Goal: Transaction & Acquisition: Purchase product/service

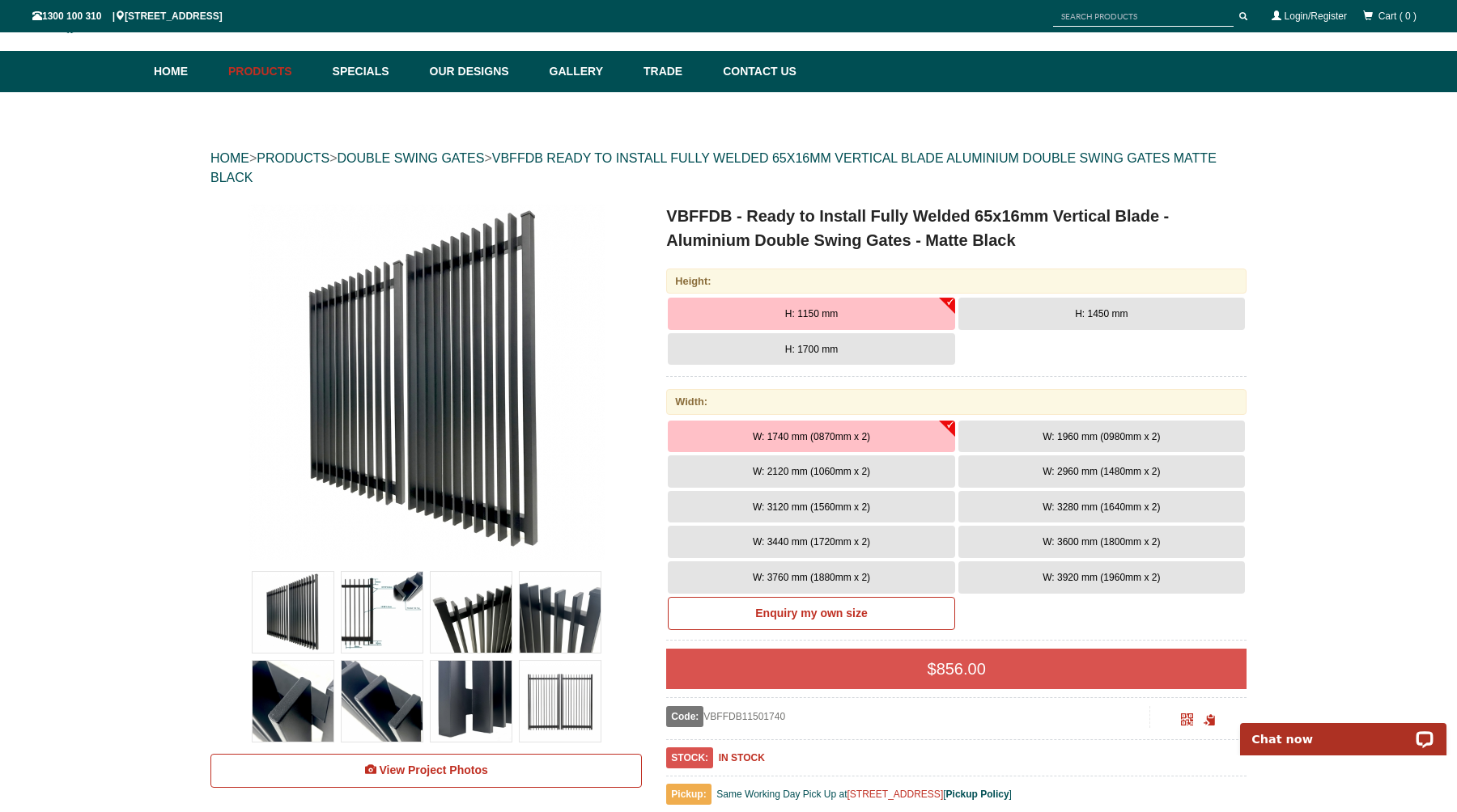
scroll to position [77, 0]
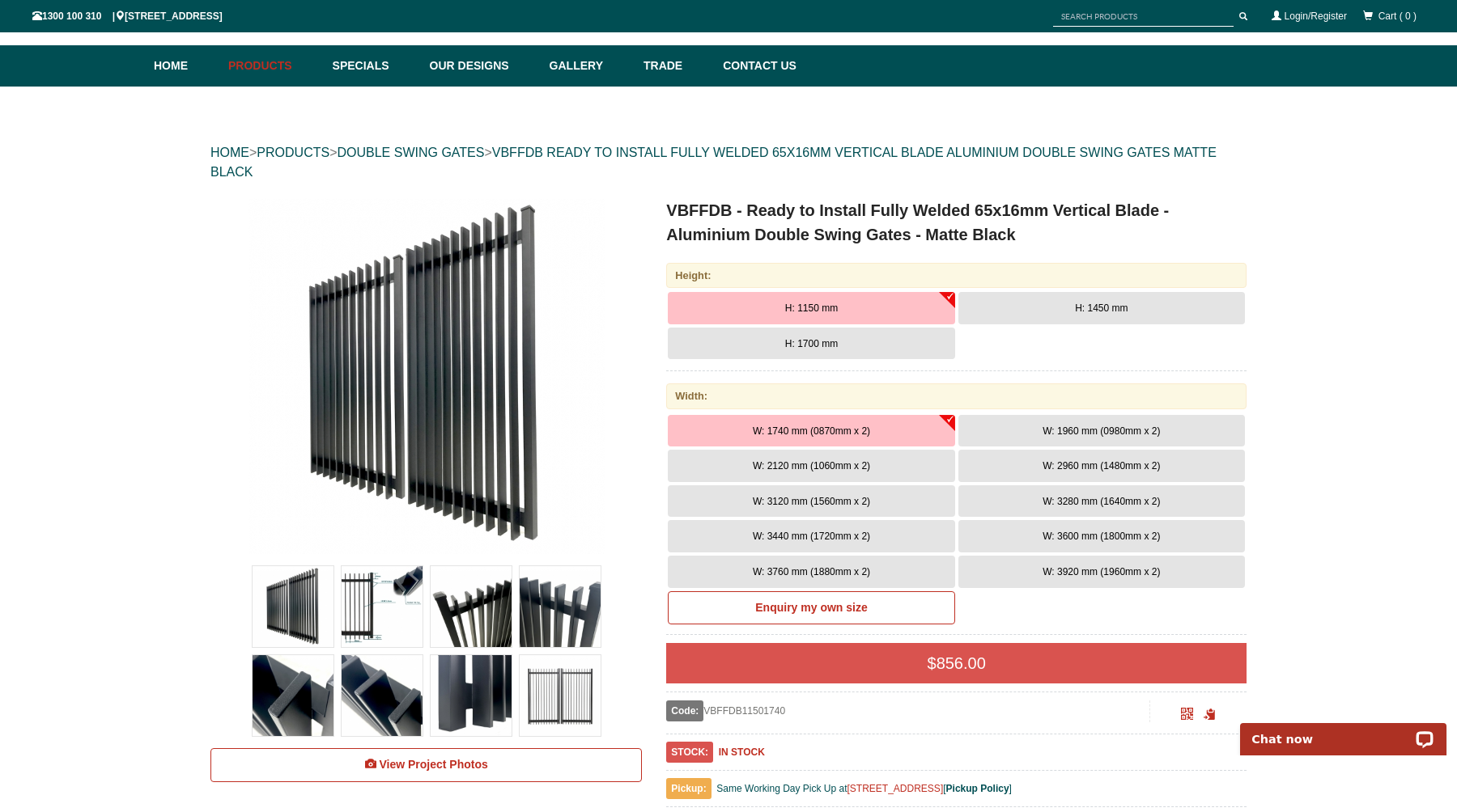
click at [1112, 568] on span "W: 3920 mm (1960mm x 2)" at bounding box center [1101, 572] width 117 height 11
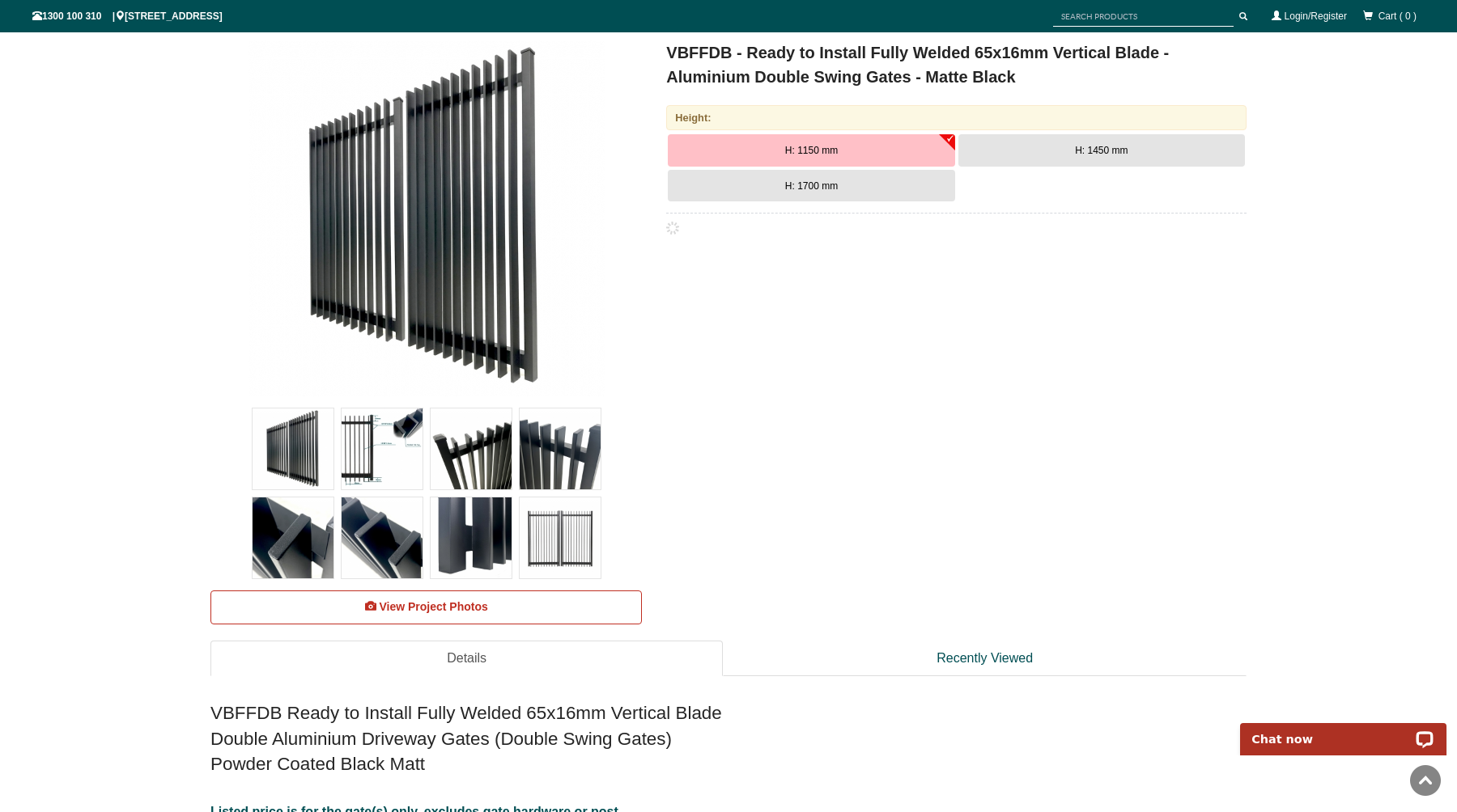
scroll to position [0, 0]
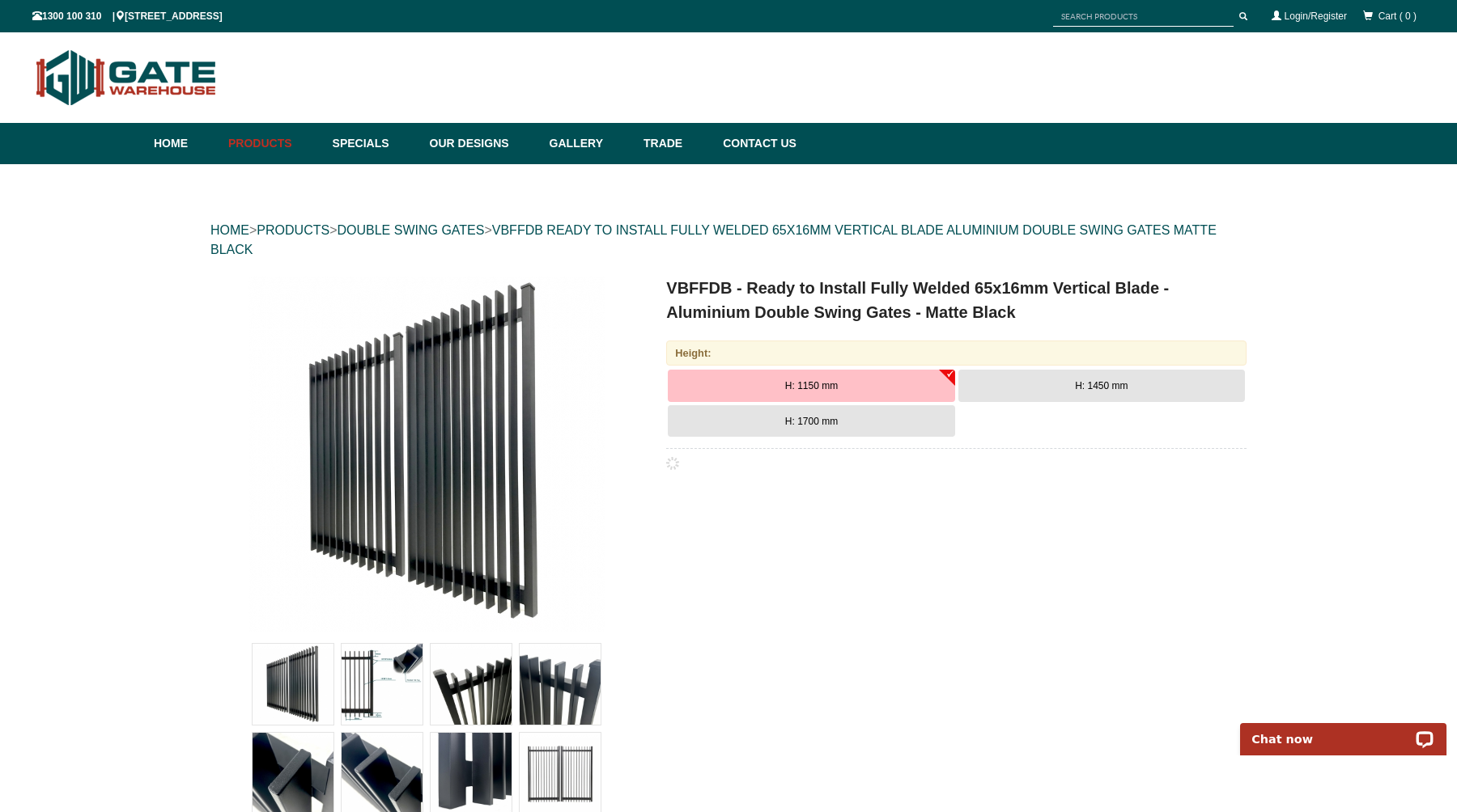
click at [1049, 393] on button "H: 1450 mm" at bounding box center [1102, 386] width 287 height 32
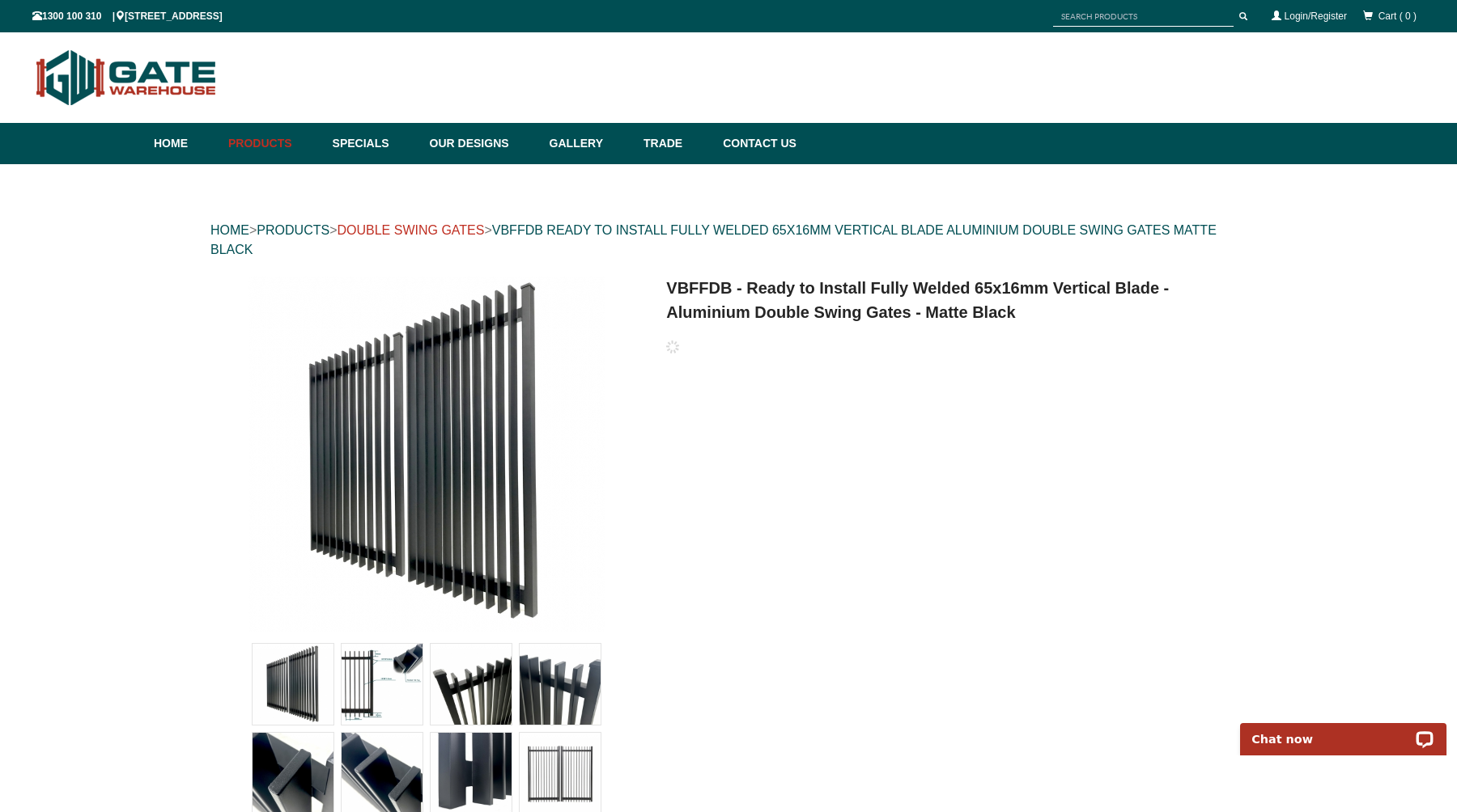
click at [443, 232] on link "DOUBLE SWING GATES" at bounding box center [410, 230] width 147 height 14
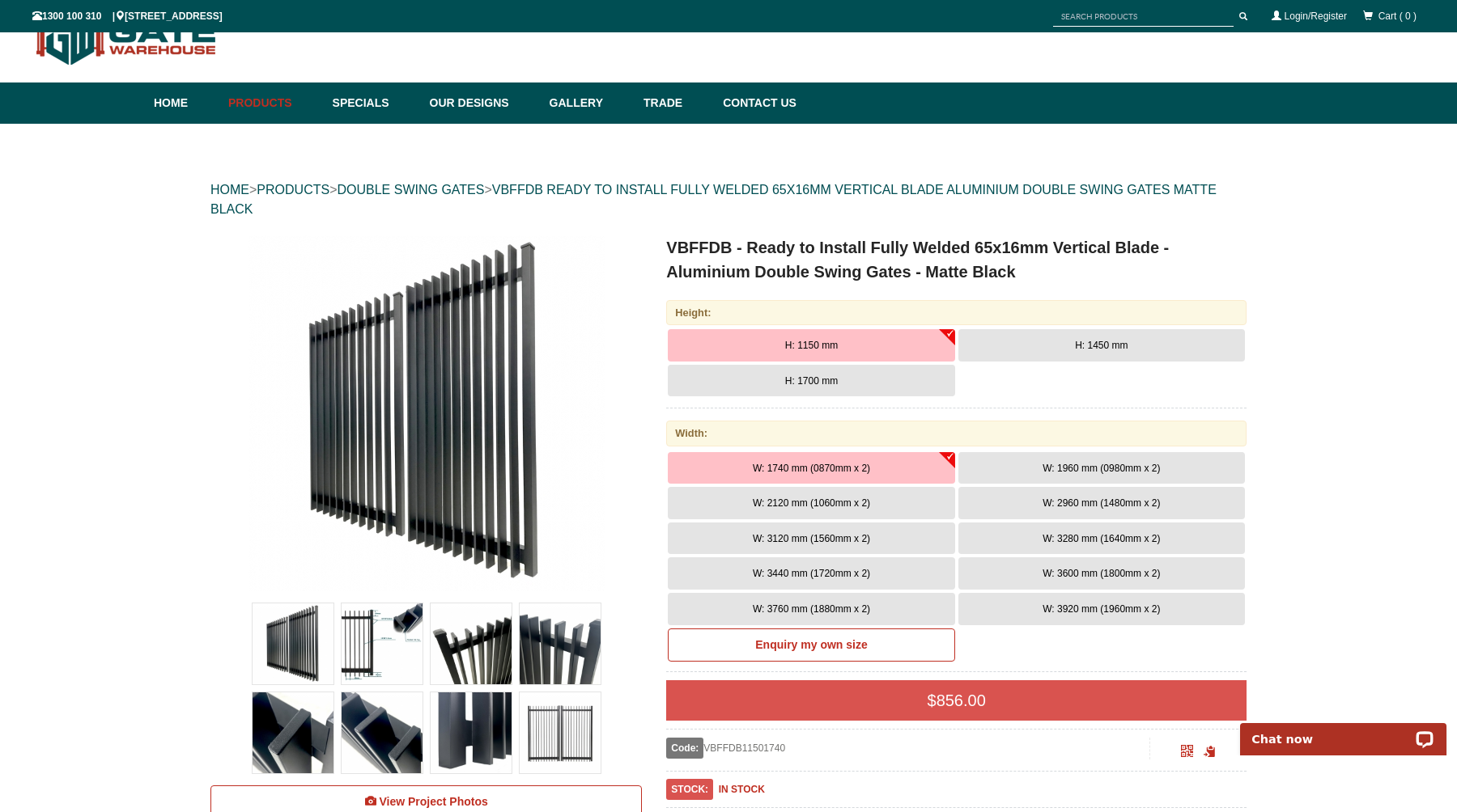
scroll to position [41, 0]
drag, startPoint x: 1073, startPoint y: 456, endPoint x: 1067, endPoint y: 406, distance: 50.4
click at [1067, 406] on div "Height: H: 1150 mm H: 1450 mm H: 1700 mm Width:" at bounding box center [956, 653] width 580 height 705
click at [1070, 617] on button "W: 3920 mm (1960mm x 2)" at bounding box center [1102, 609] width 287 height 32
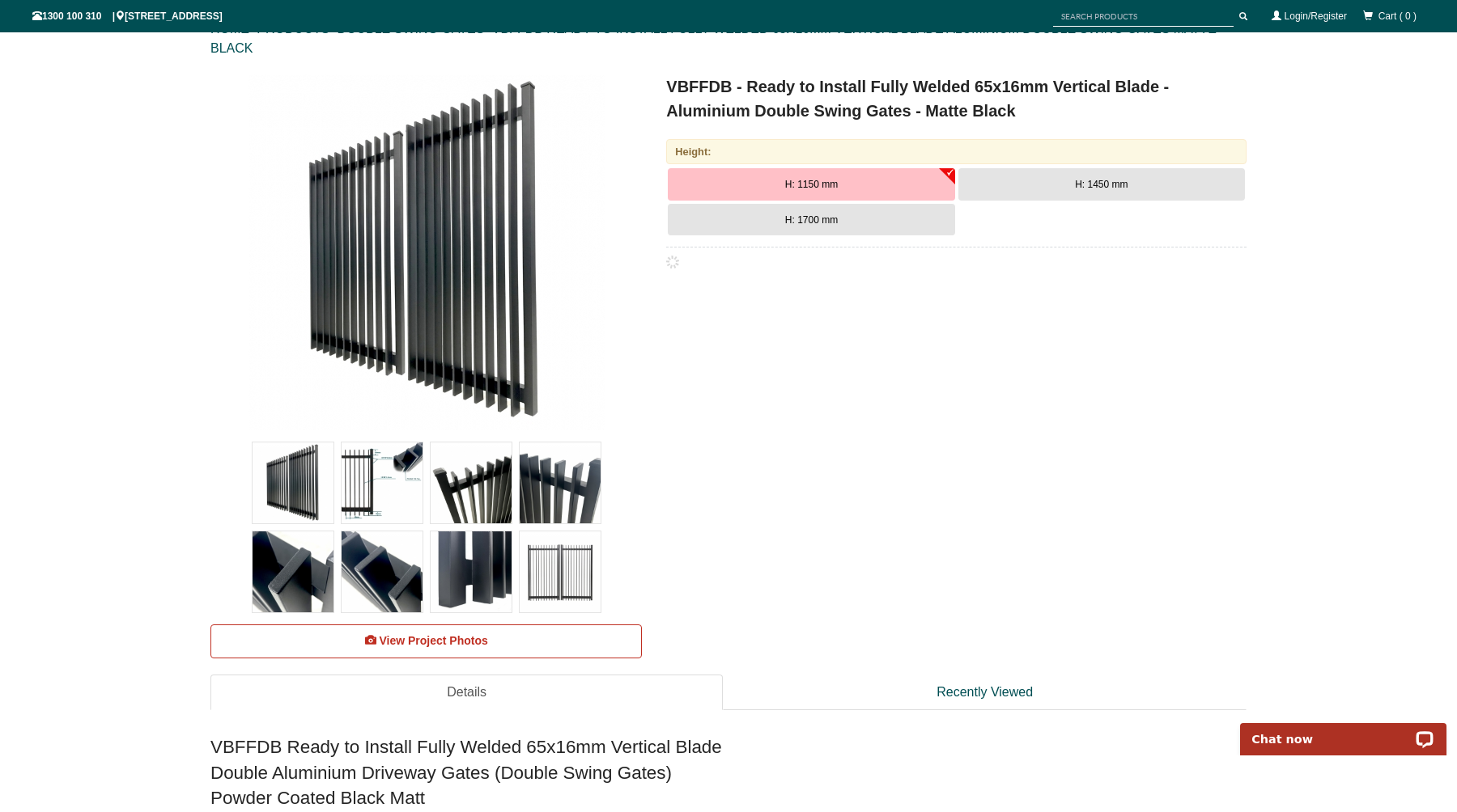
scroll to position [250, 0]
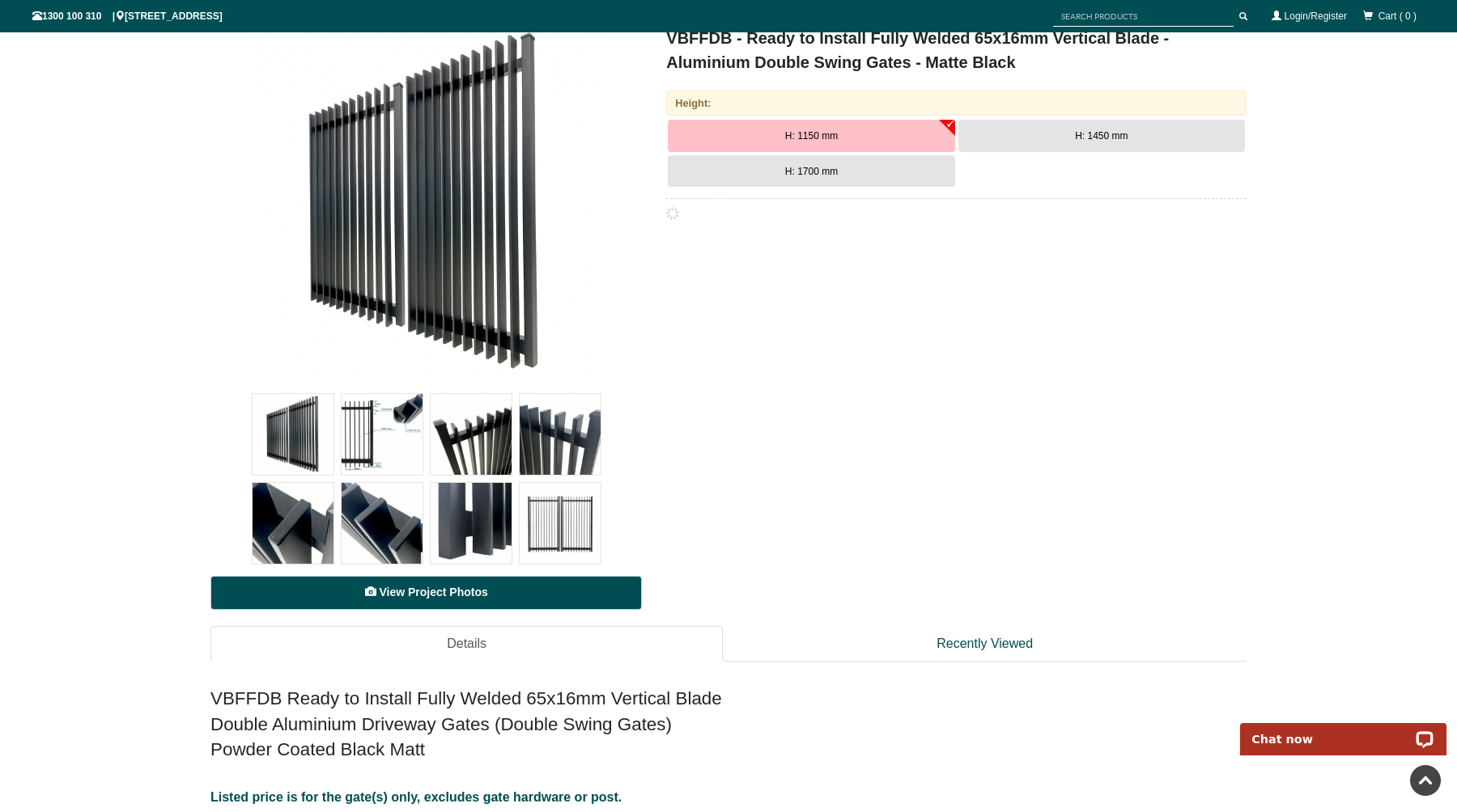
click at [454, 603] on link "View Project Photos" at bounding box center [426, 593] width 431 height 34
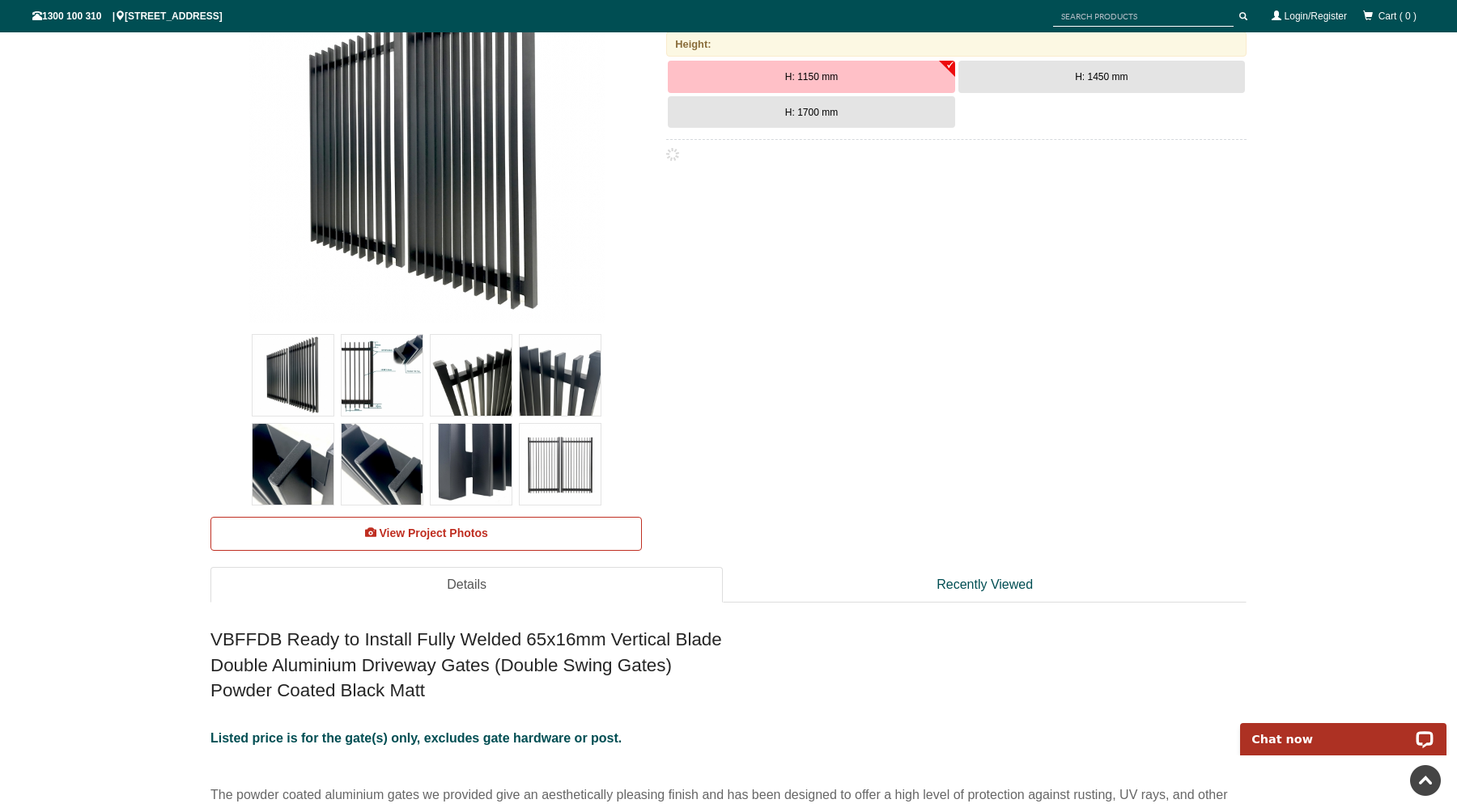
scroll to position [283, 0]
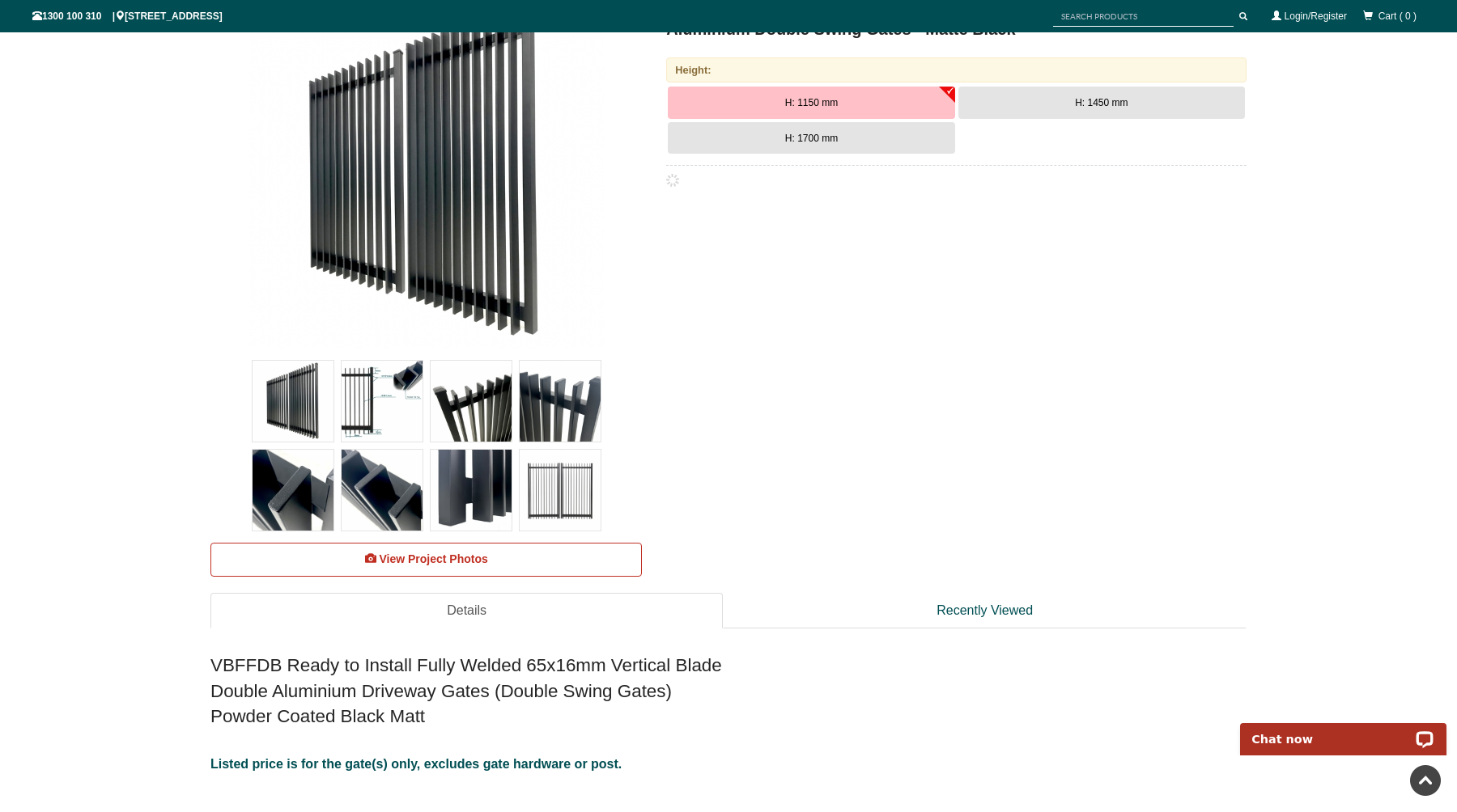
click at [857, 133] on button "H: 1700 mm" at bounding box center [812, 139] width 287 height 32
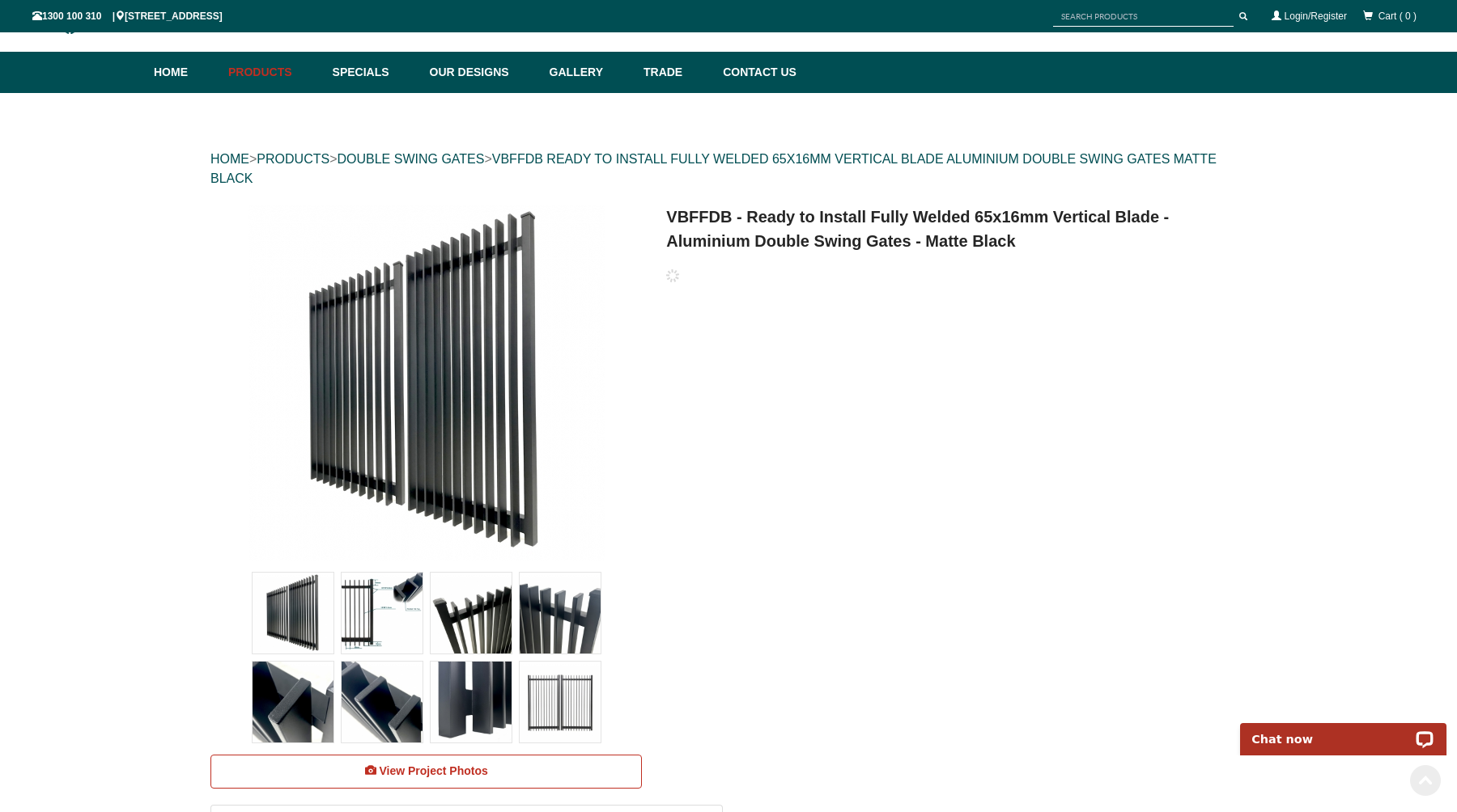
scroll to position [54, 0]
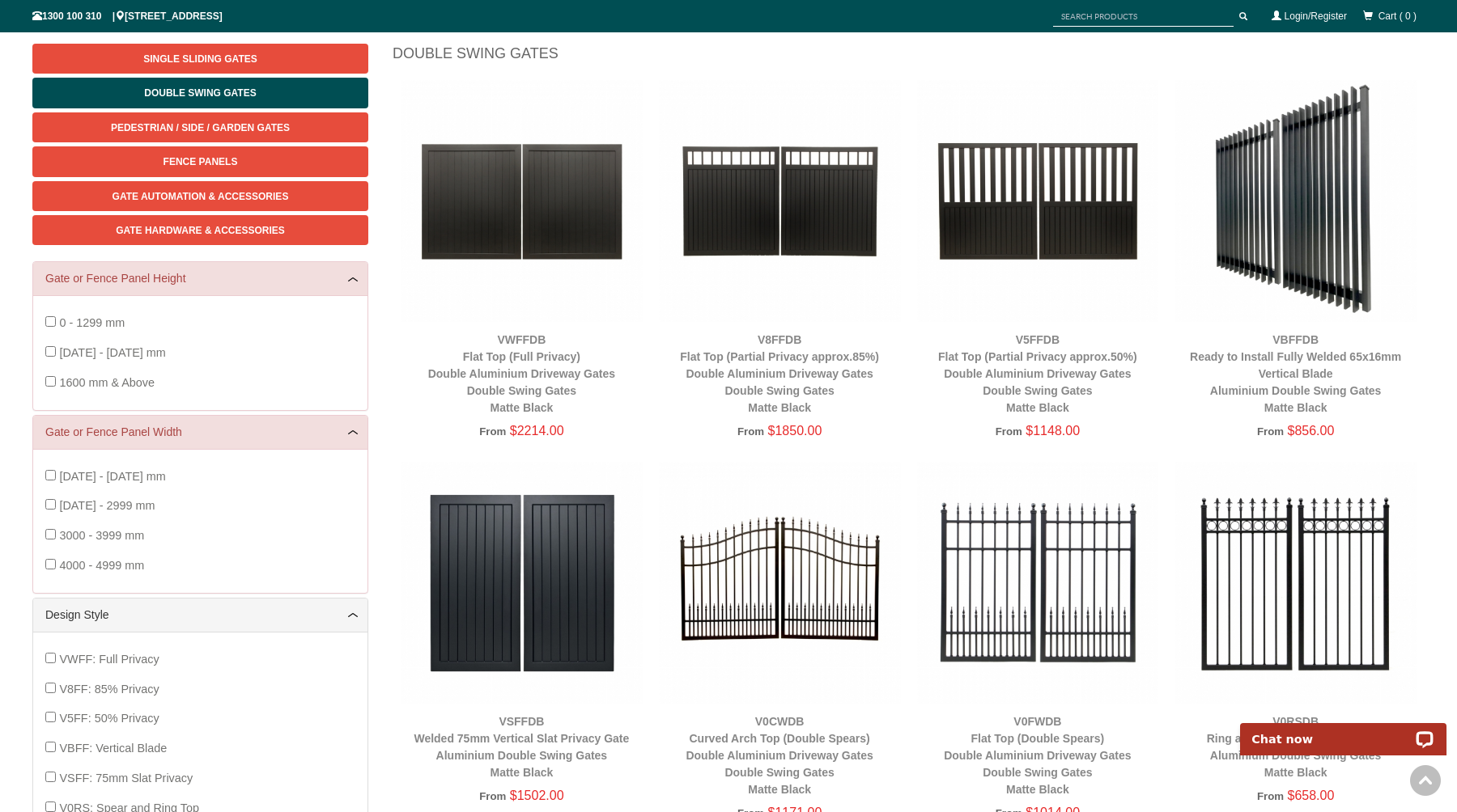
scroll to position [127, 0]
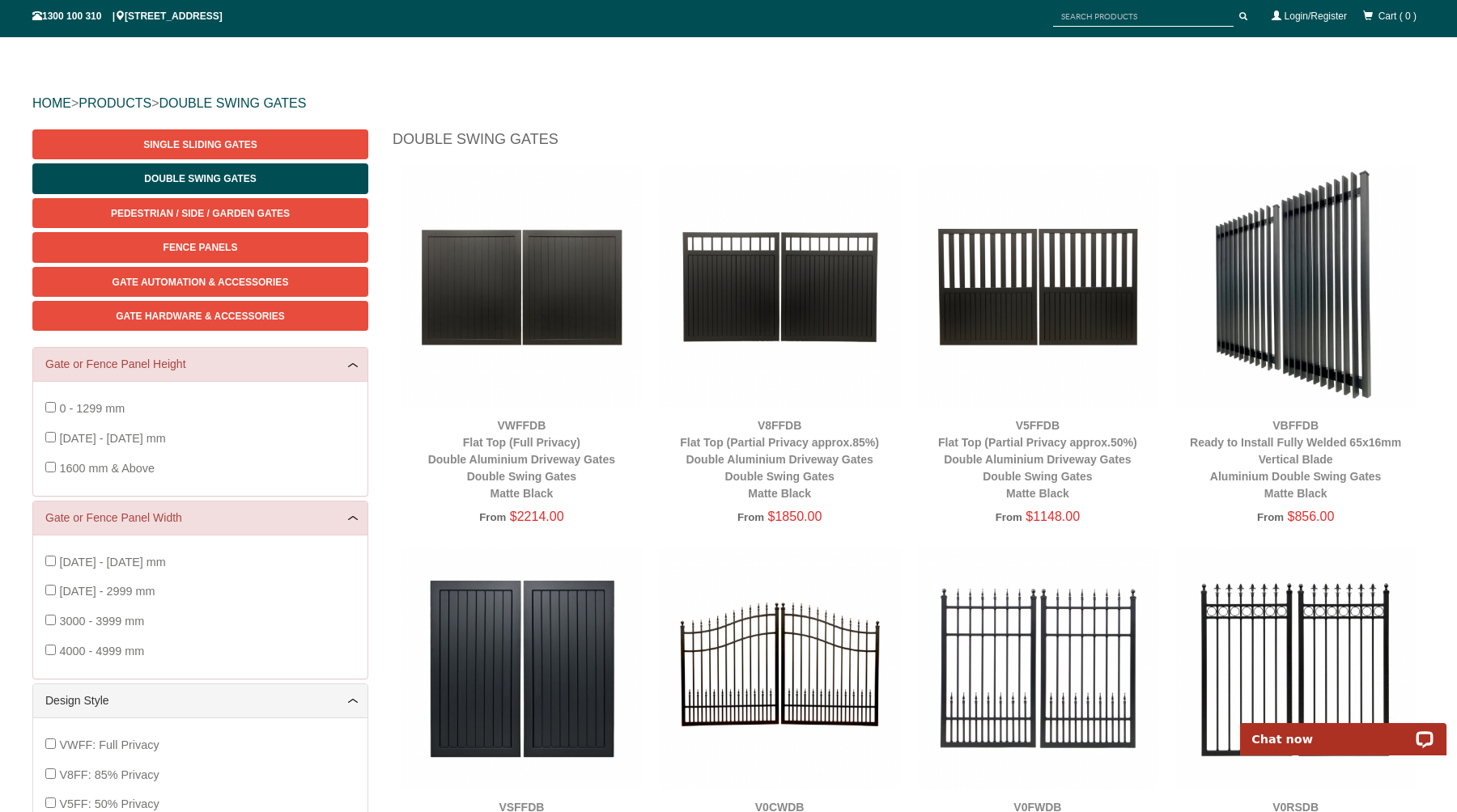
click at [1298, 325] on img at bounding box center [1296, 287] width 243 height 242
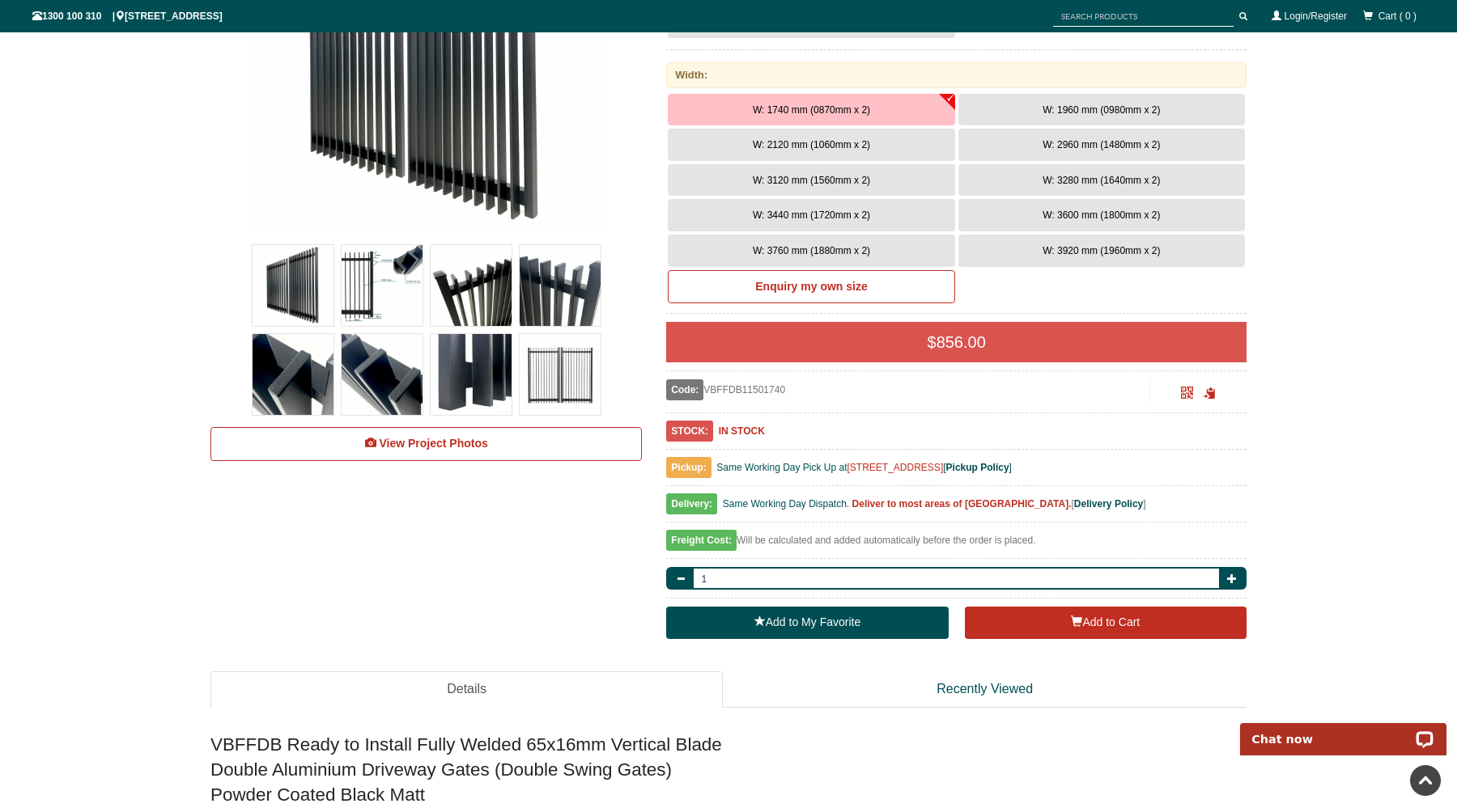
scroll to position [400, 0]
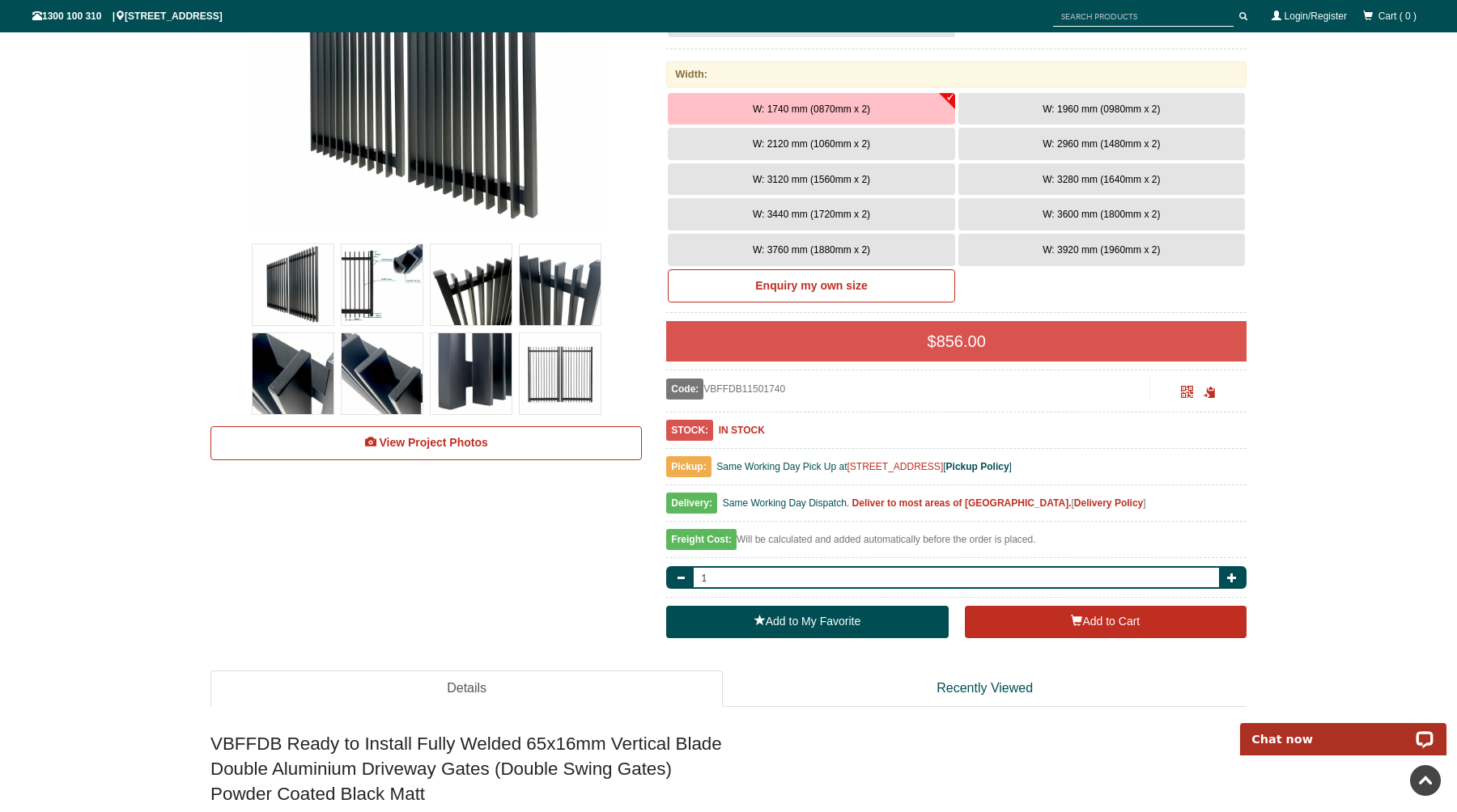
click at [1074, 505] on b "Delivery Policy" at bounding box center [1108, 504] width 69 height 11
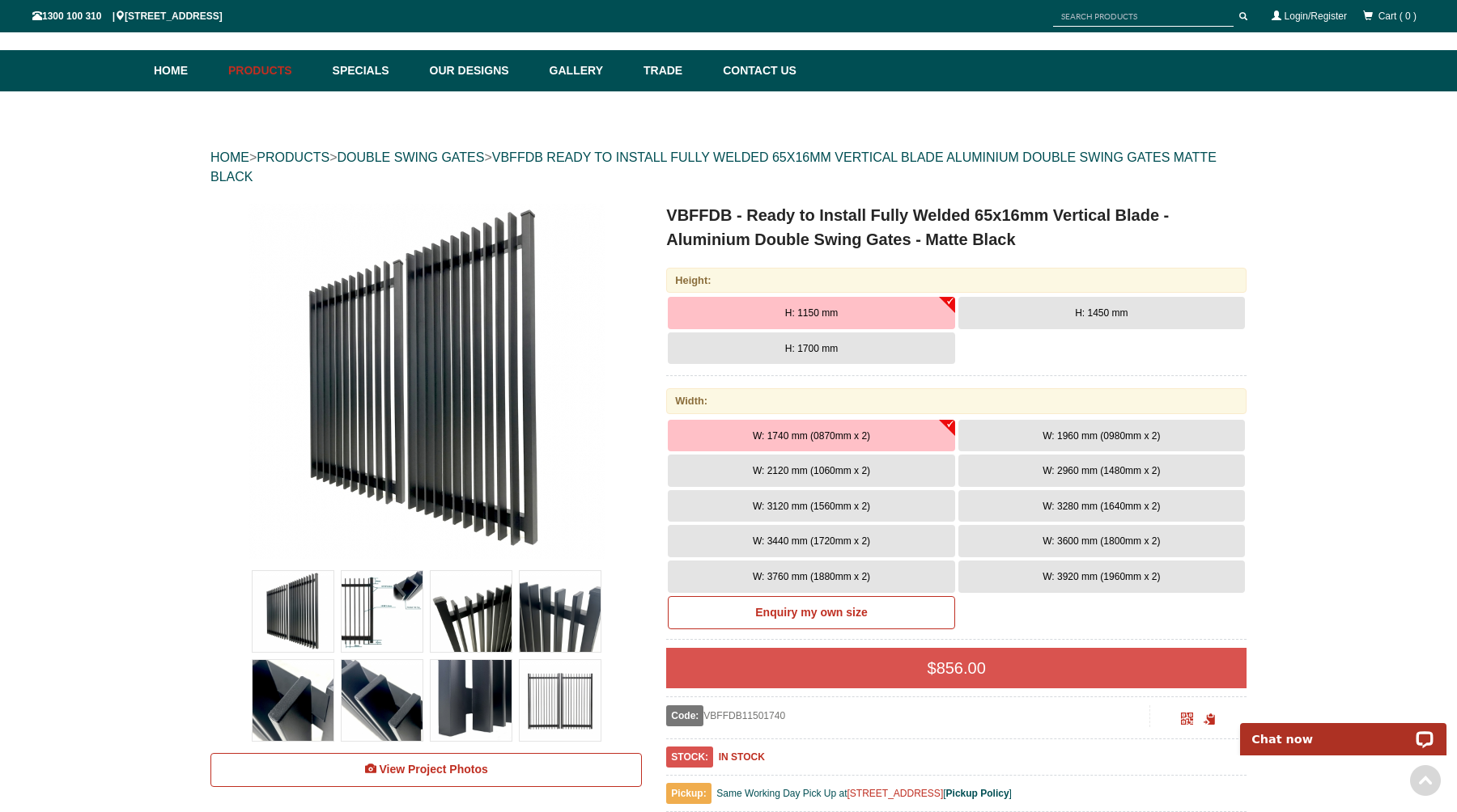
scroll to position [41, 0]
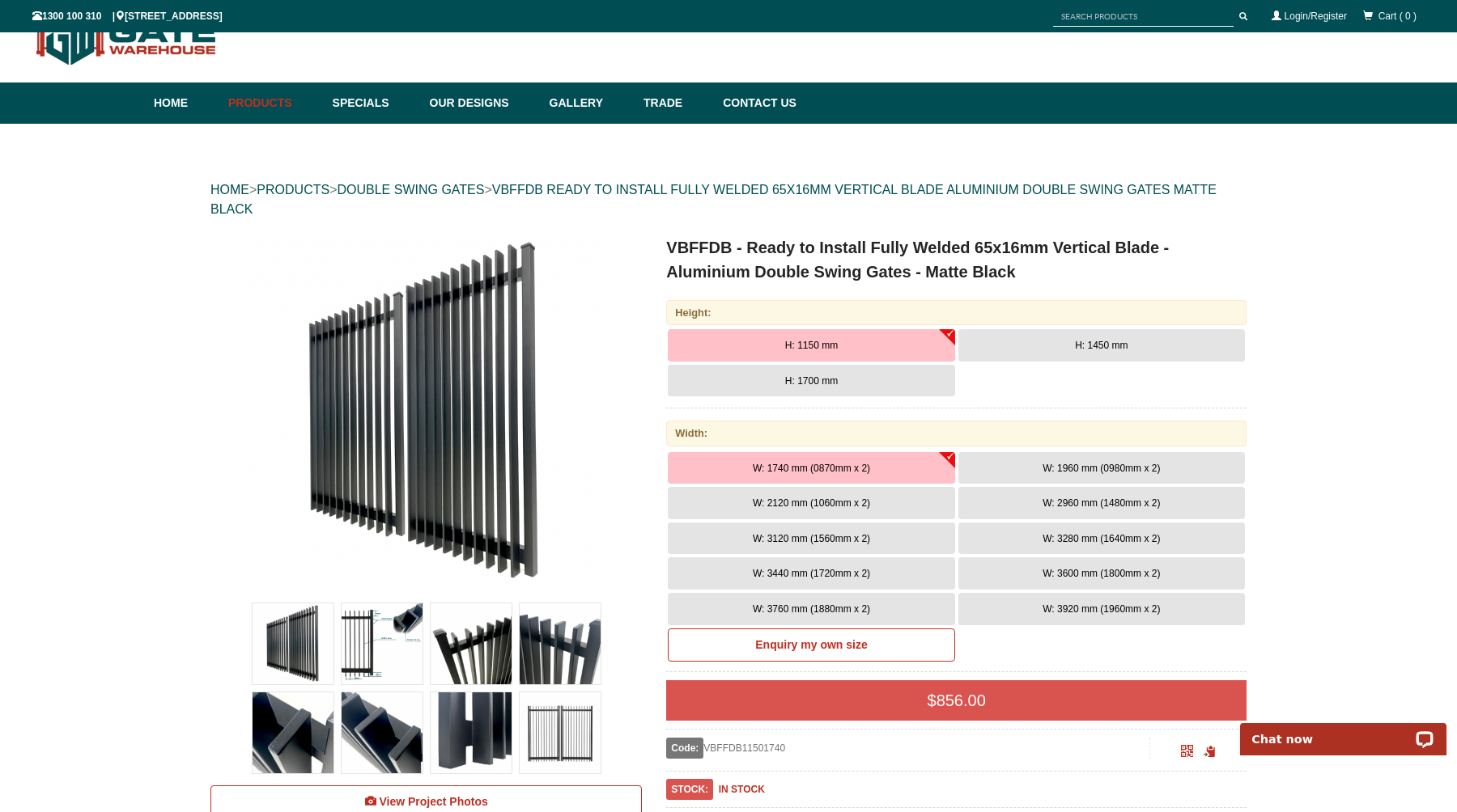
click at [1063, 609] on span "W: 3920 mm (1960mm x 2)" at bounding box center [1101, 609] width 117 height 11
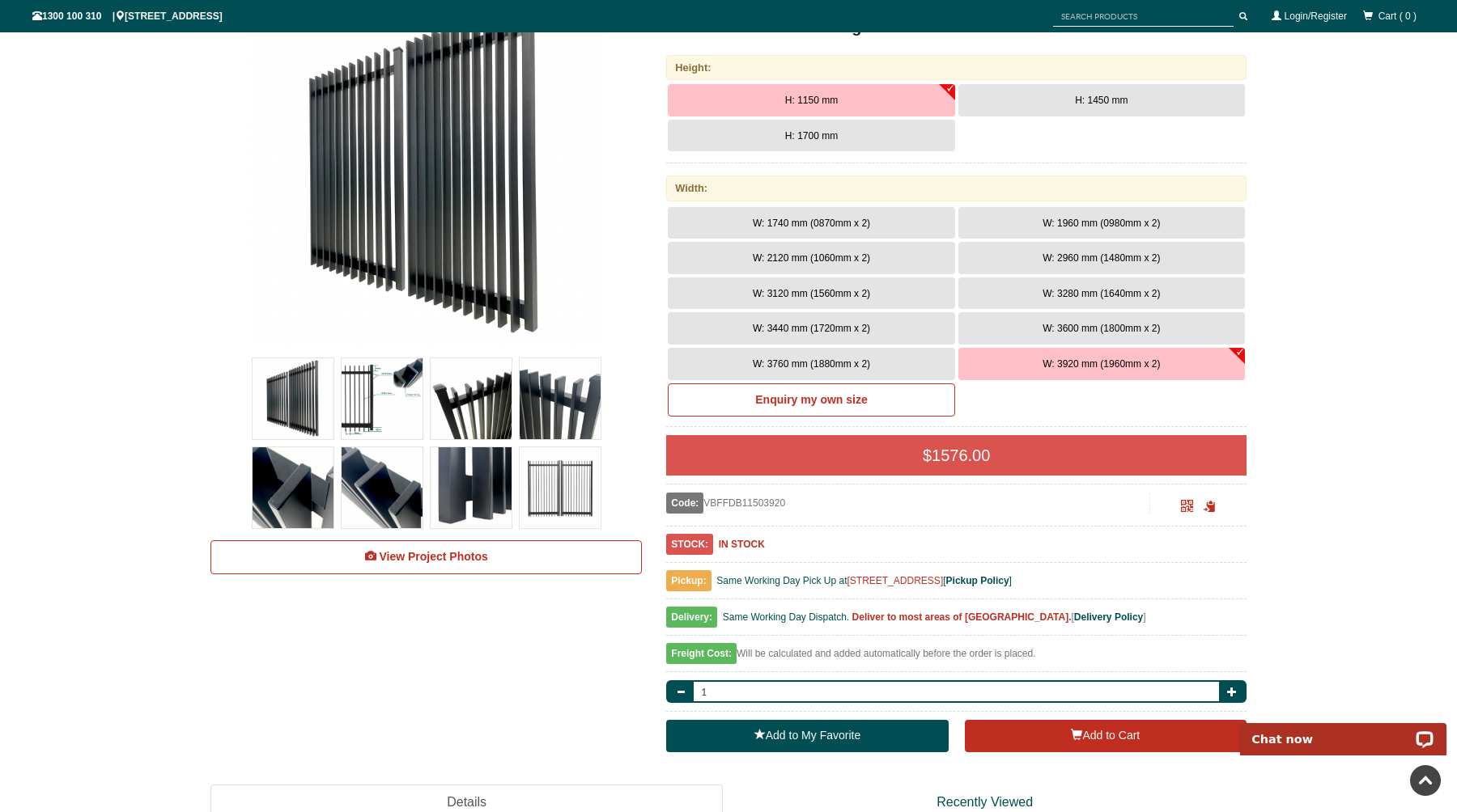
scroll to position [294, 0]
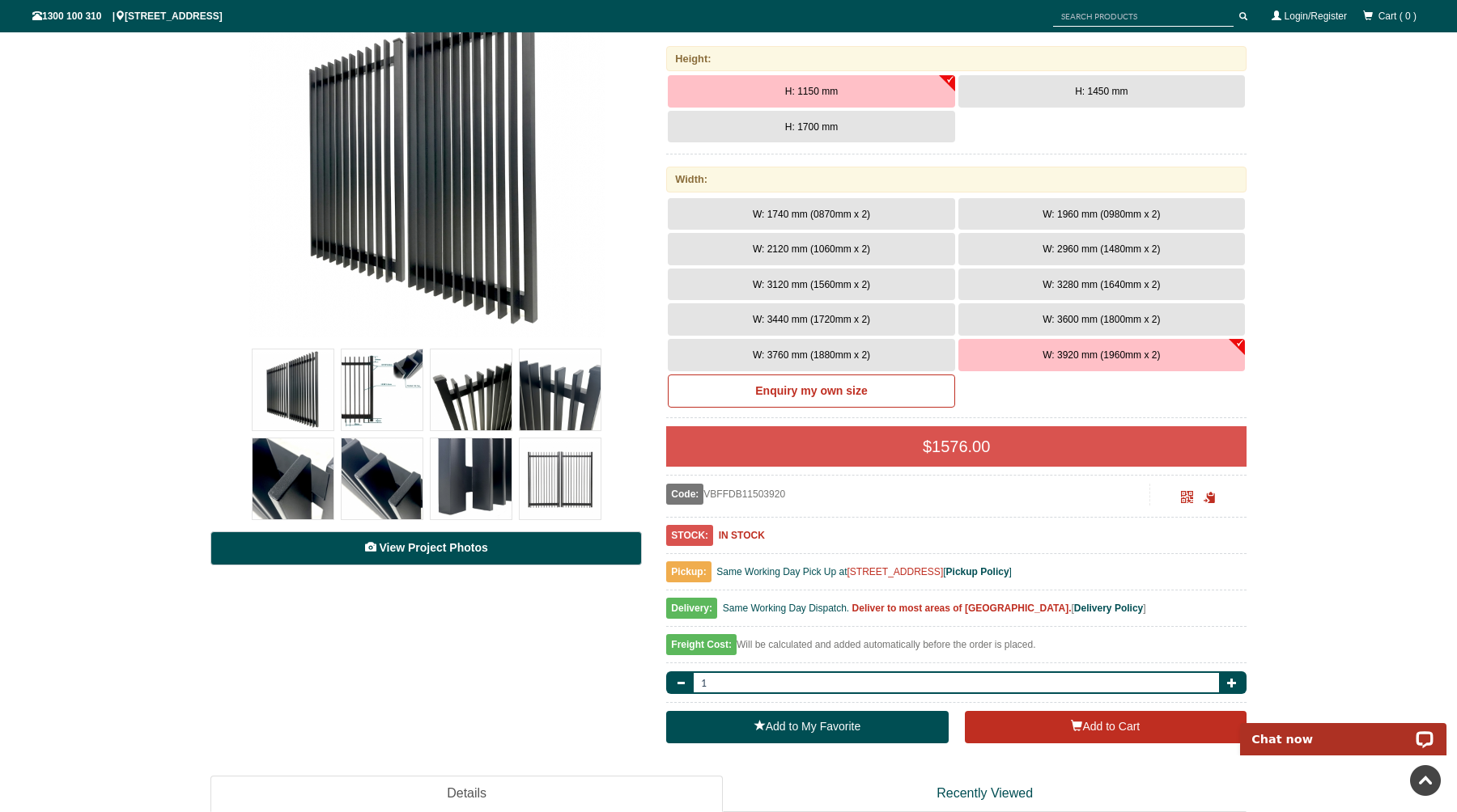
click at [327, 552] on link "View Project Photos" at bounding box center [426, 549] width 431 height 34
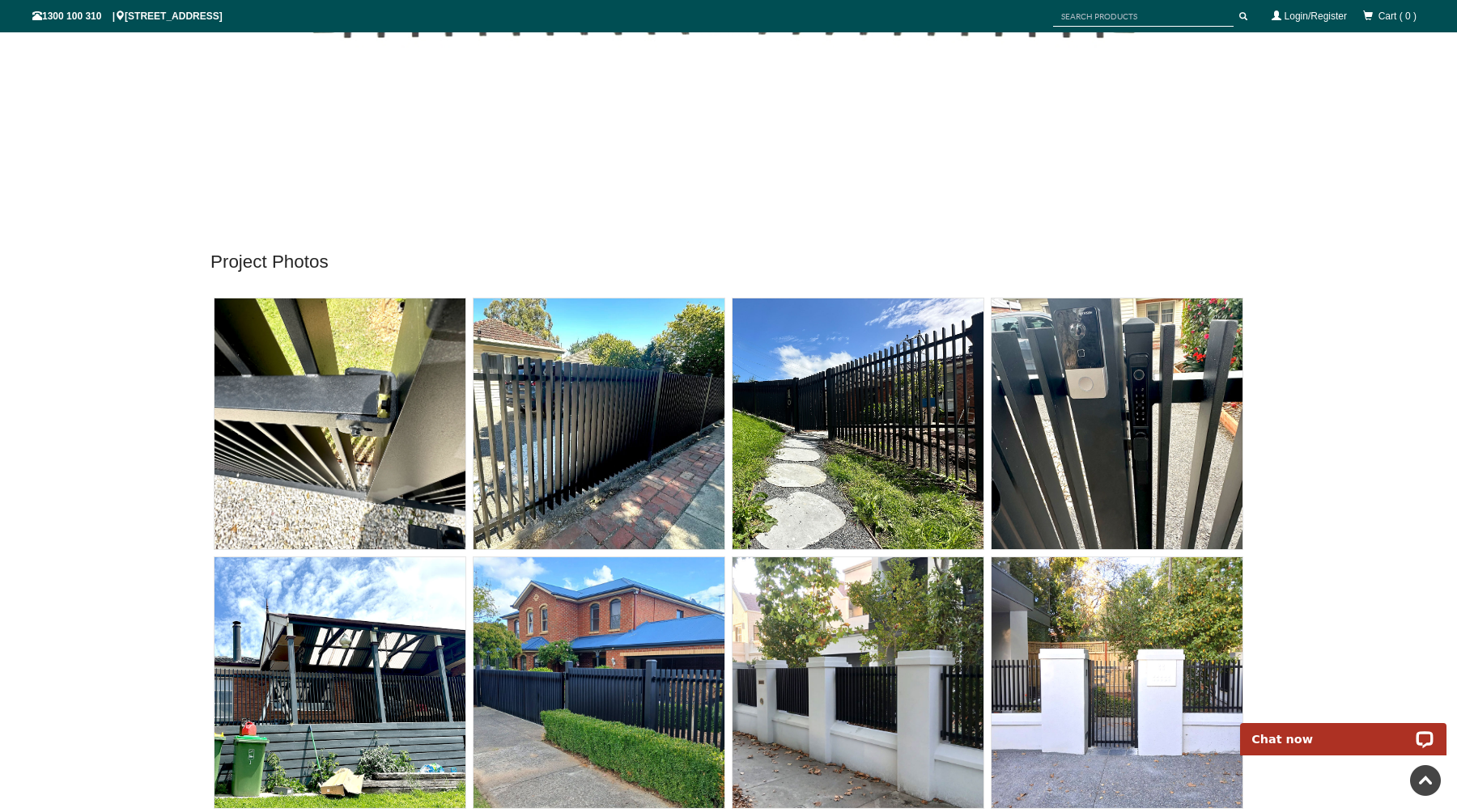
scroll to position [8976, 0]
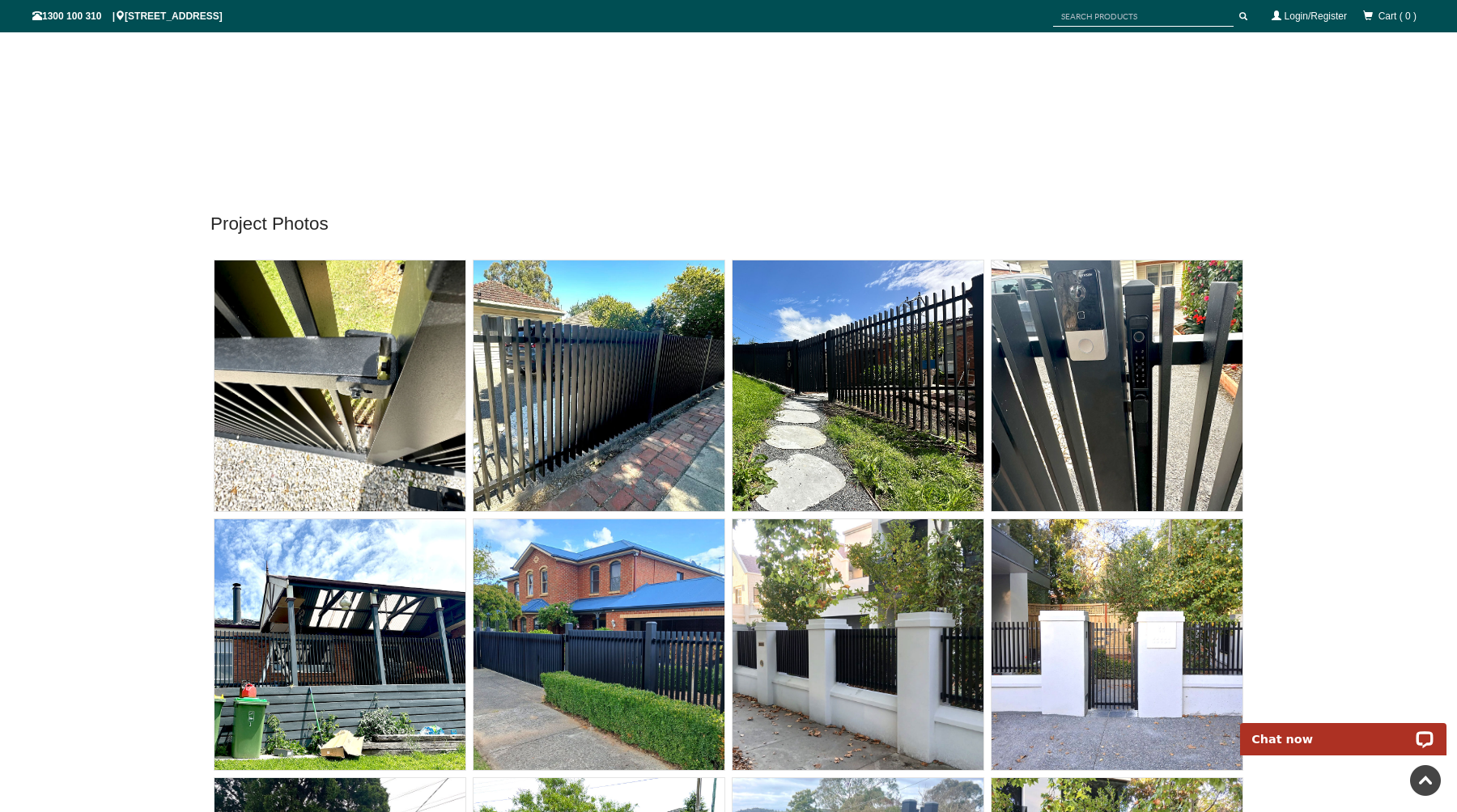
click at [331, 377] on img at bounding box center [340, 386] width 251 height 251
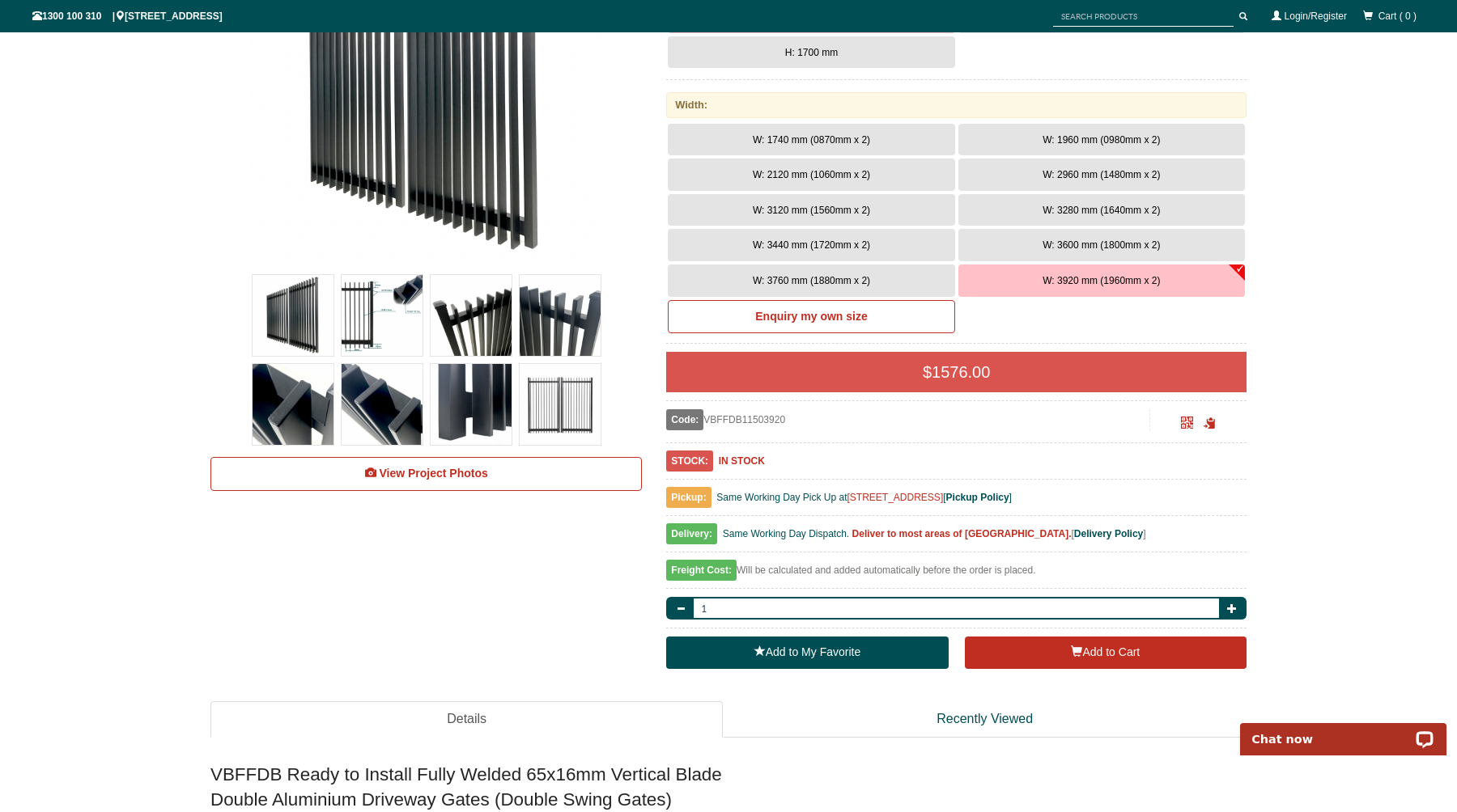
scroll to position [458, 0]
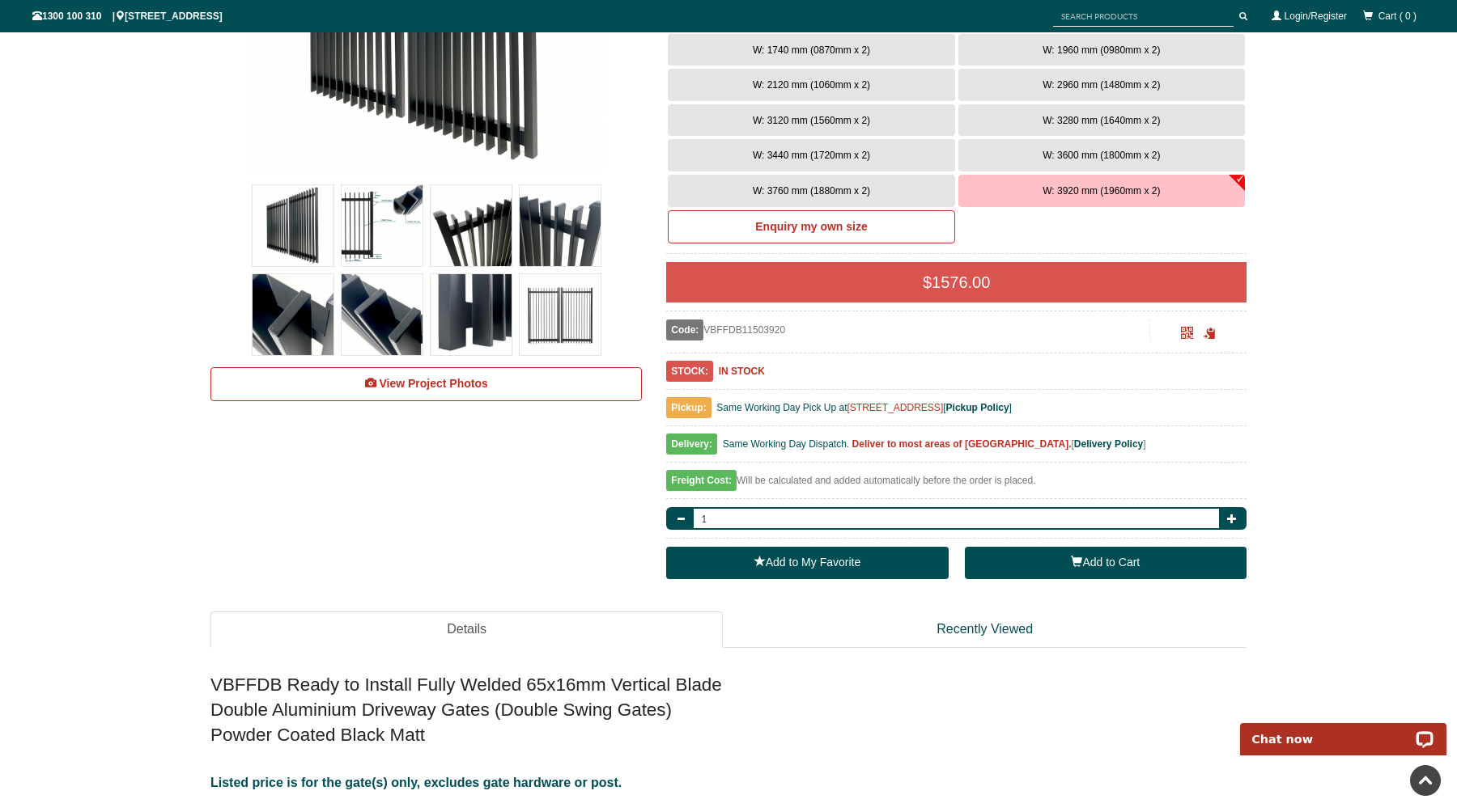
click at [1143, 564] on button "Add to Cart" at bounding box center [1106, 563] width 282 height 32
click at [1045, 561] on button "Add to Cart" at bounding box center [1106, 563] width 282 height 32
click at [1074, 572] on button "Add to Cart" at bounding box center [1106, 563] width 282 height 32
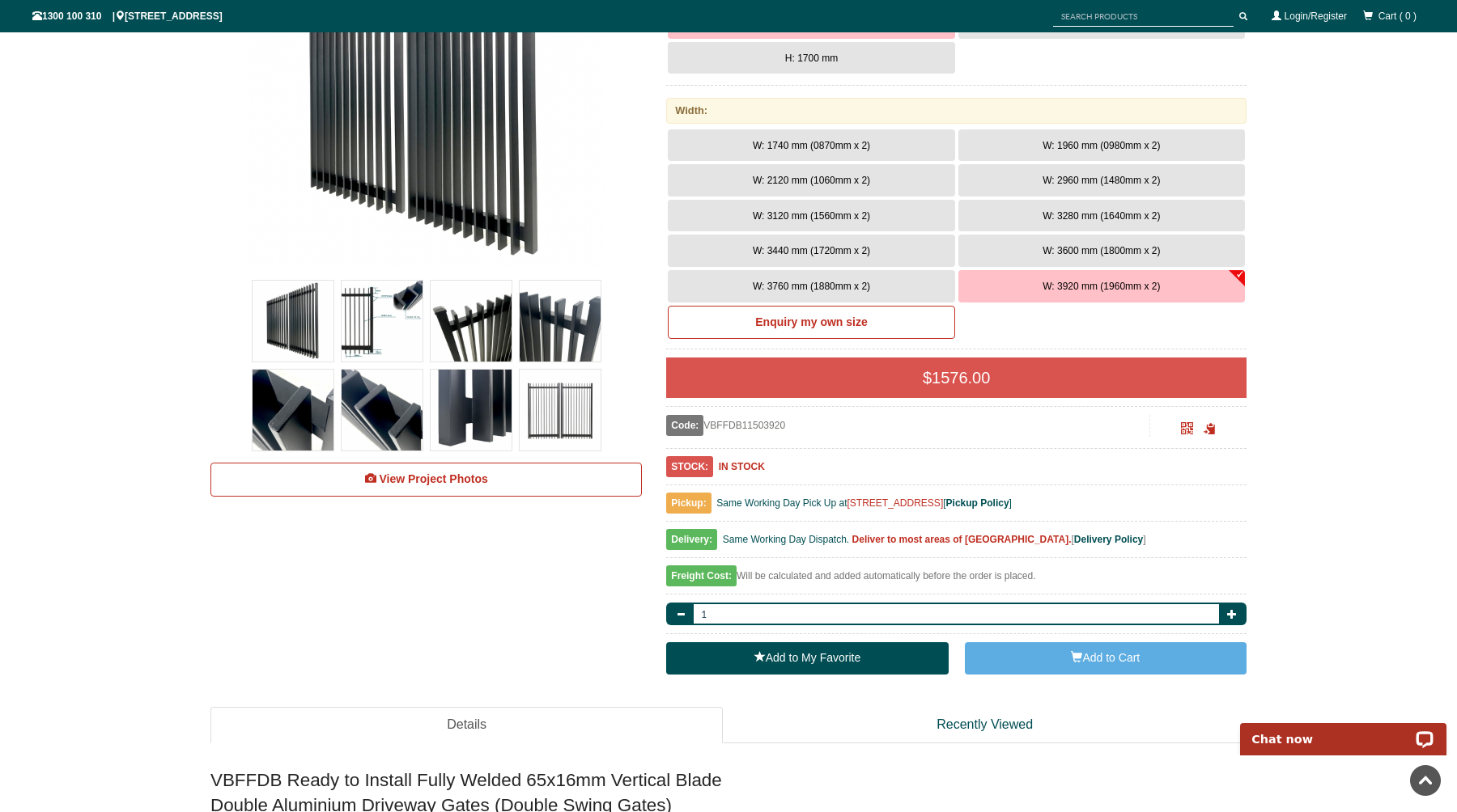
scroll to position [0, 0]
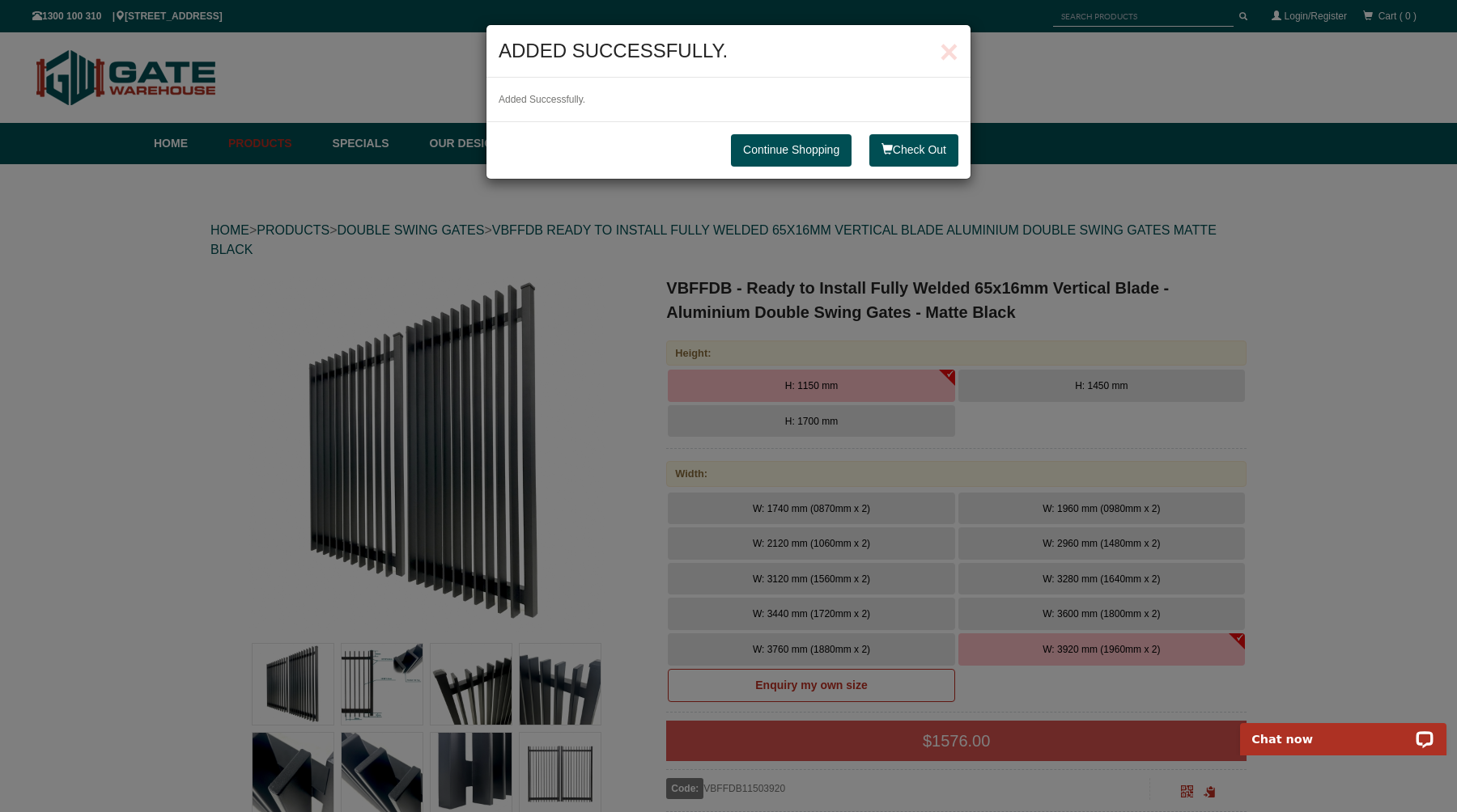
click at [784, 144] on link "Continue Shopping" at bounding box center [792, 150] width 121 height 32
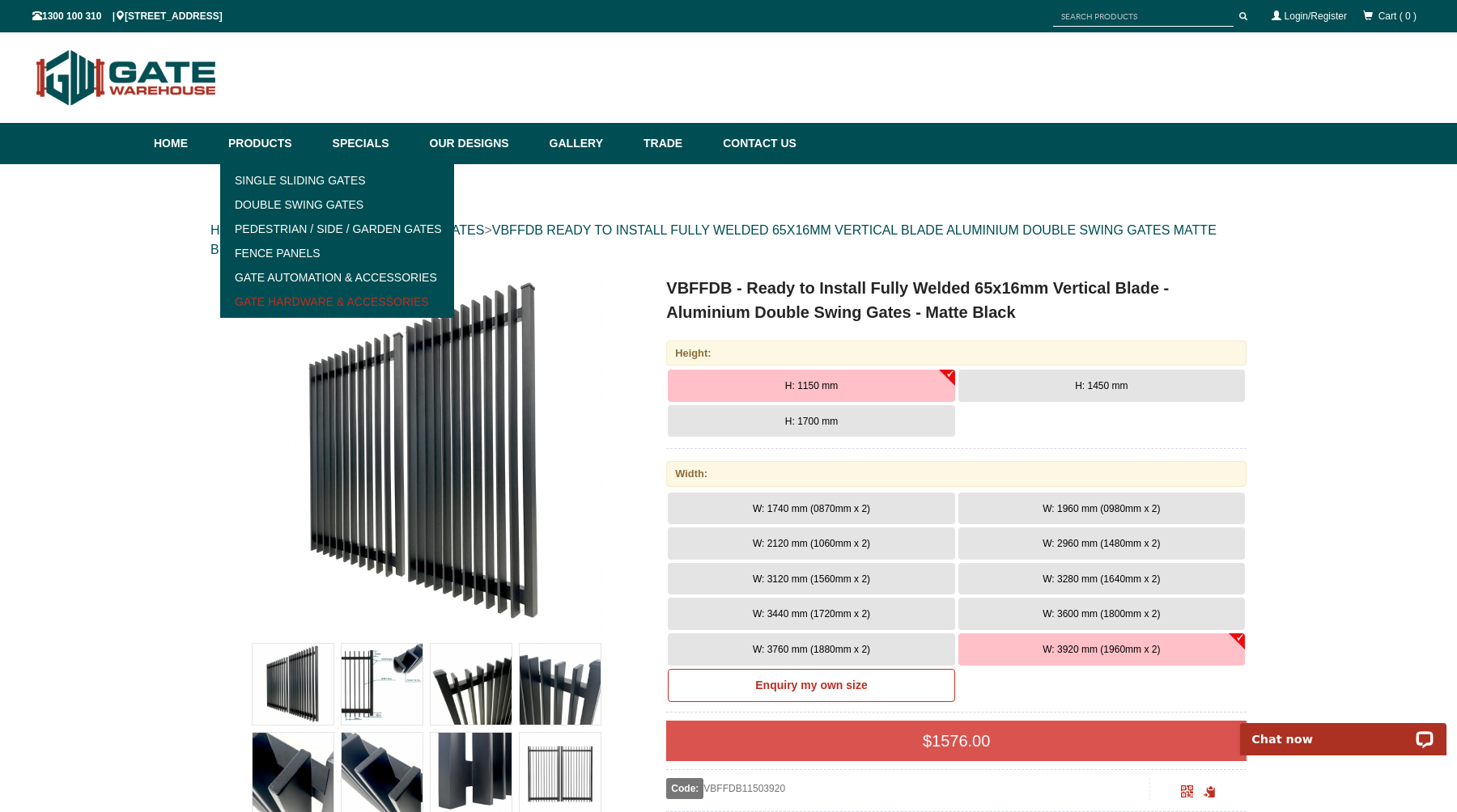
click at [263, 308] on link "Gate Hardware & Accessories" at bounding box center [337, 302] width 225 height 25
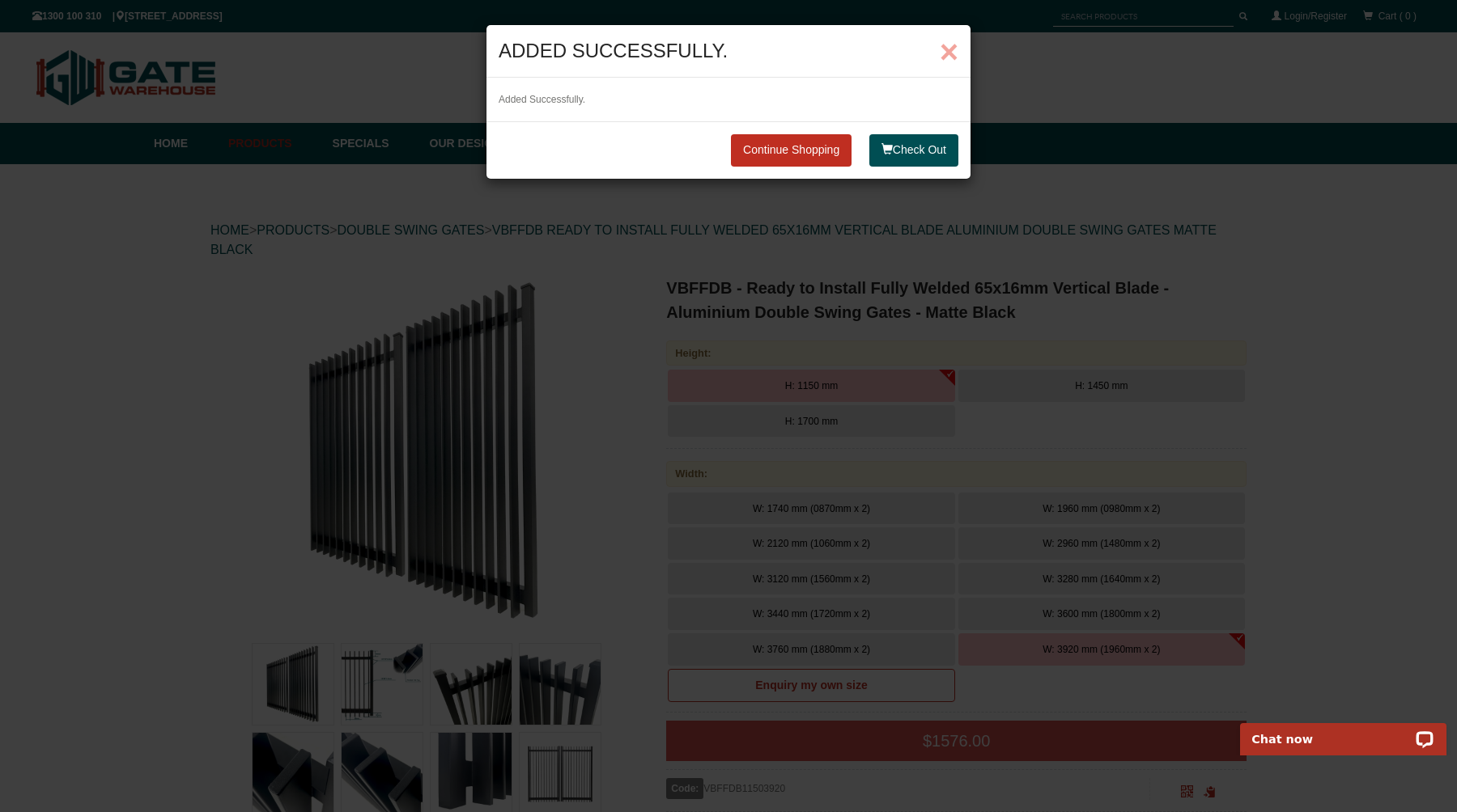
click at [949, 48] on span "×" at bounding box center [949, 52] width 19 height 36
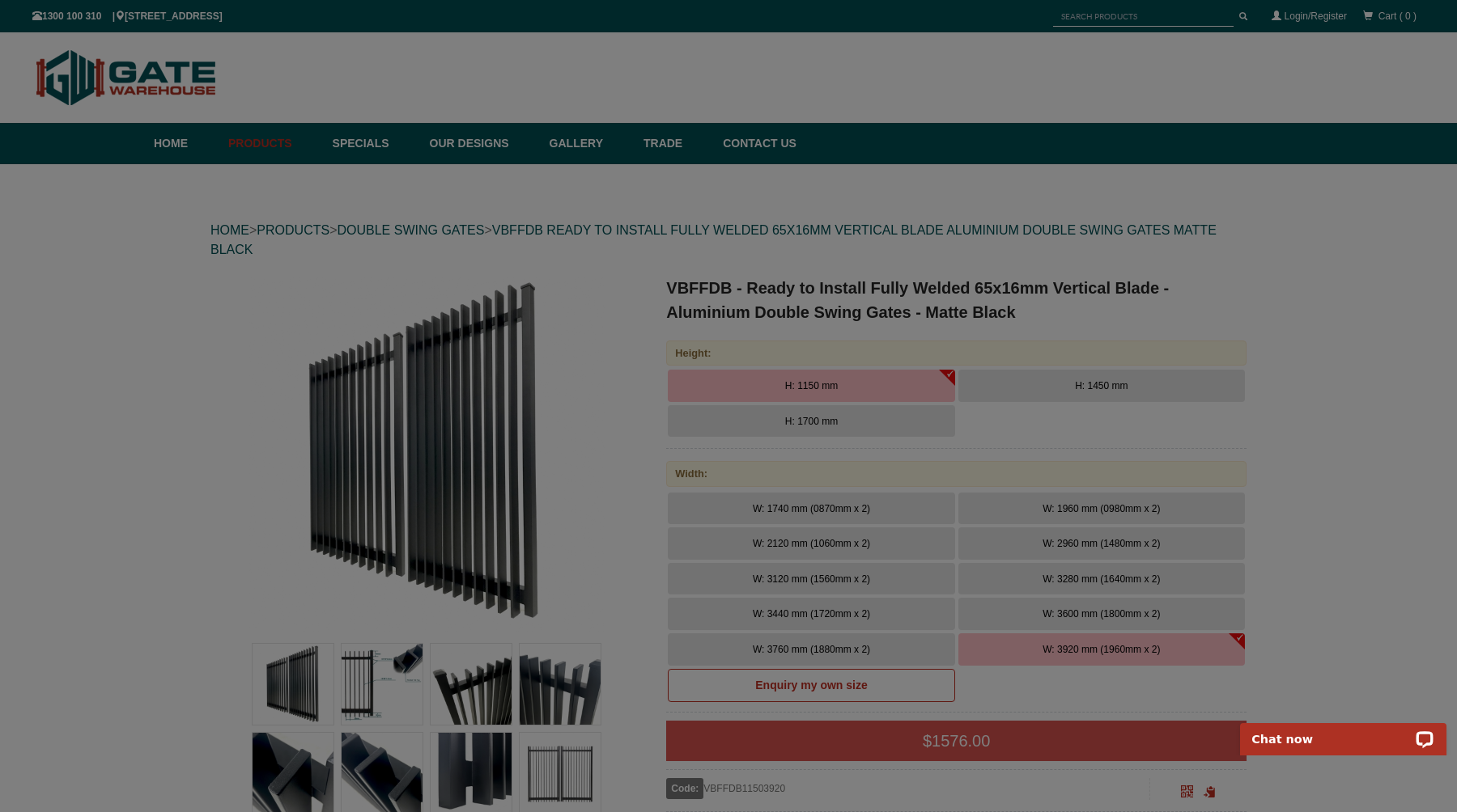
click at [262, 141] on div at bounding box center [728, 406] width 1457 height 812
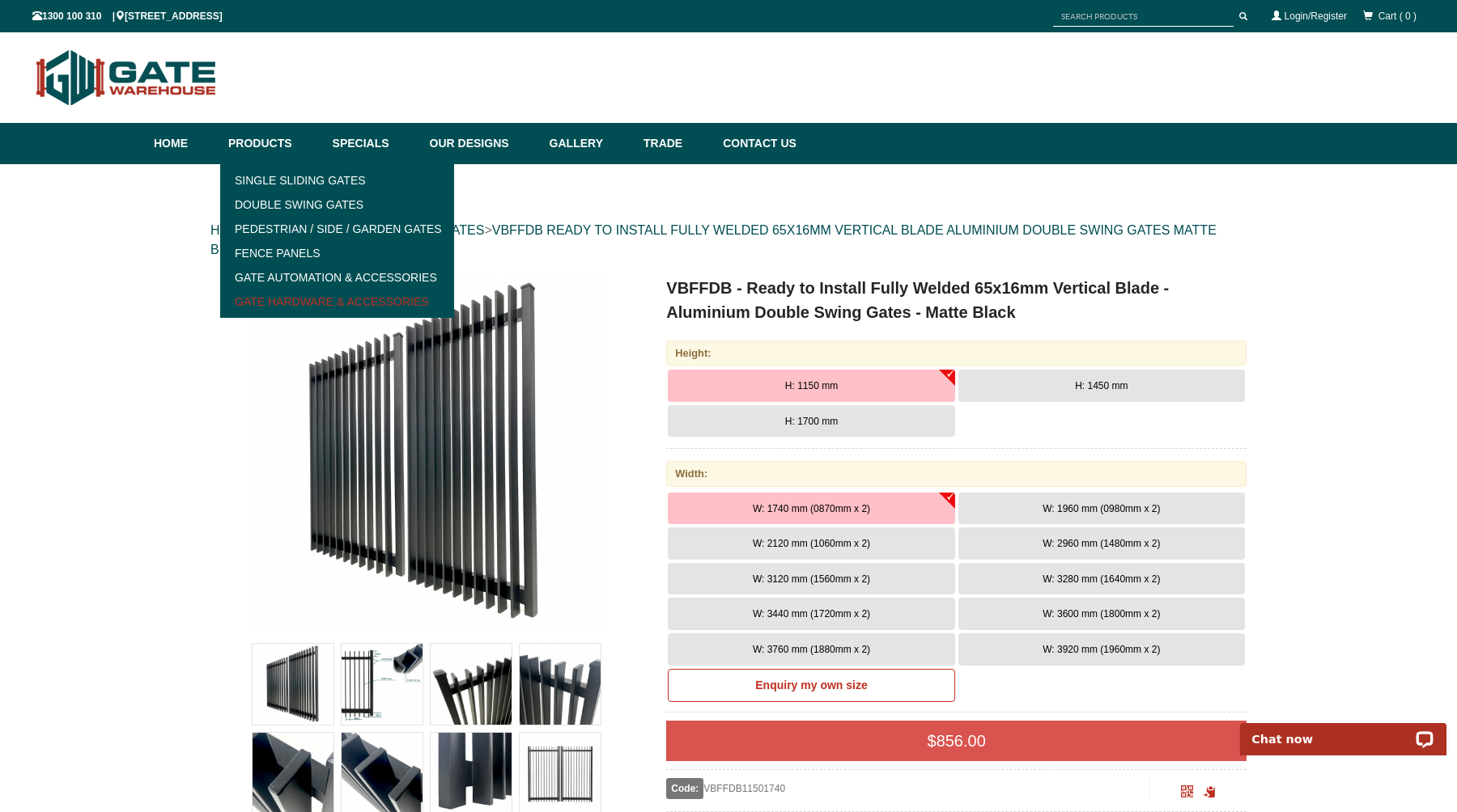
click at [293, 300] on link "Gate Hardware & Accessories" at bounding box center [337, 302] width 225 height 25
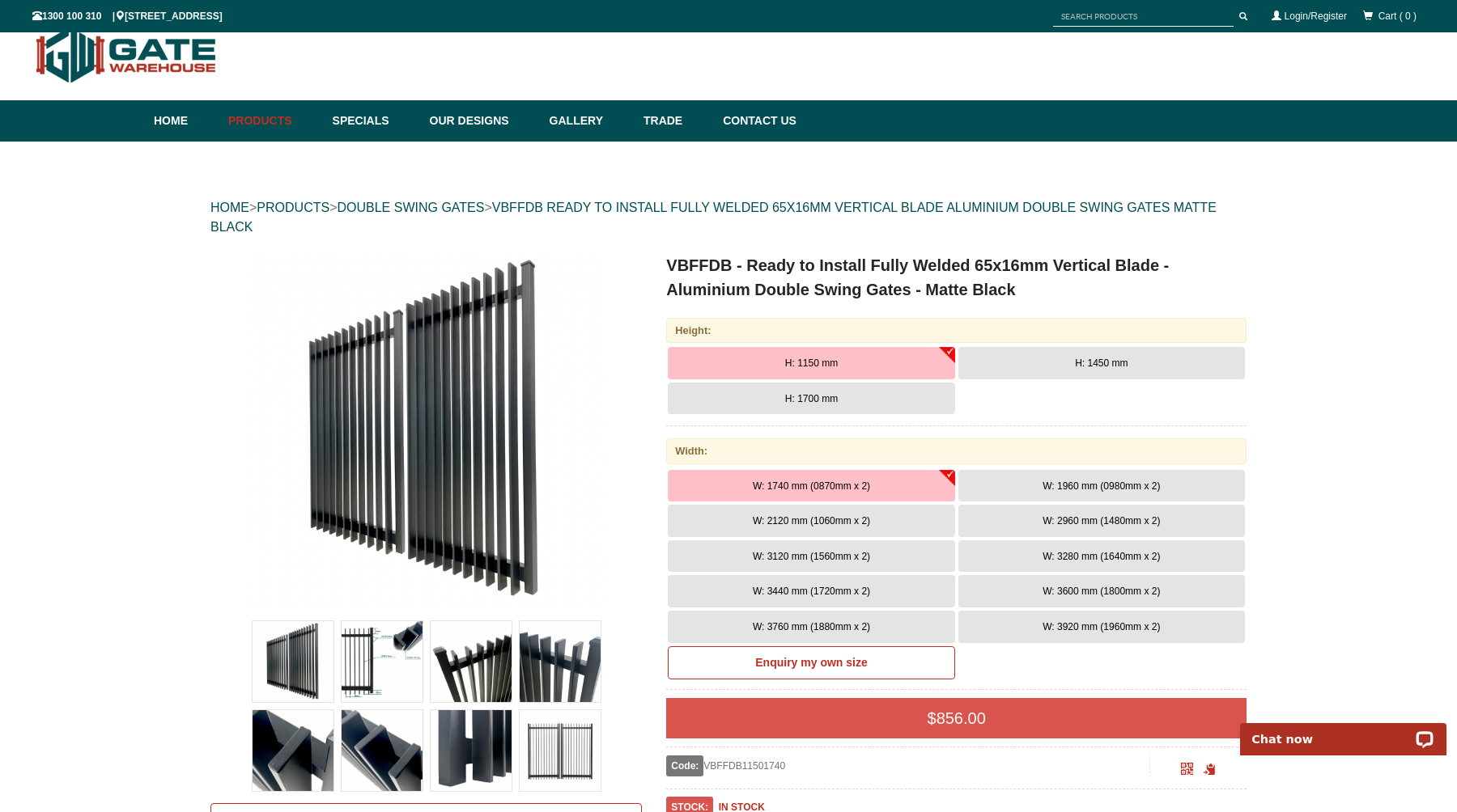
scroll to position [41, 0]
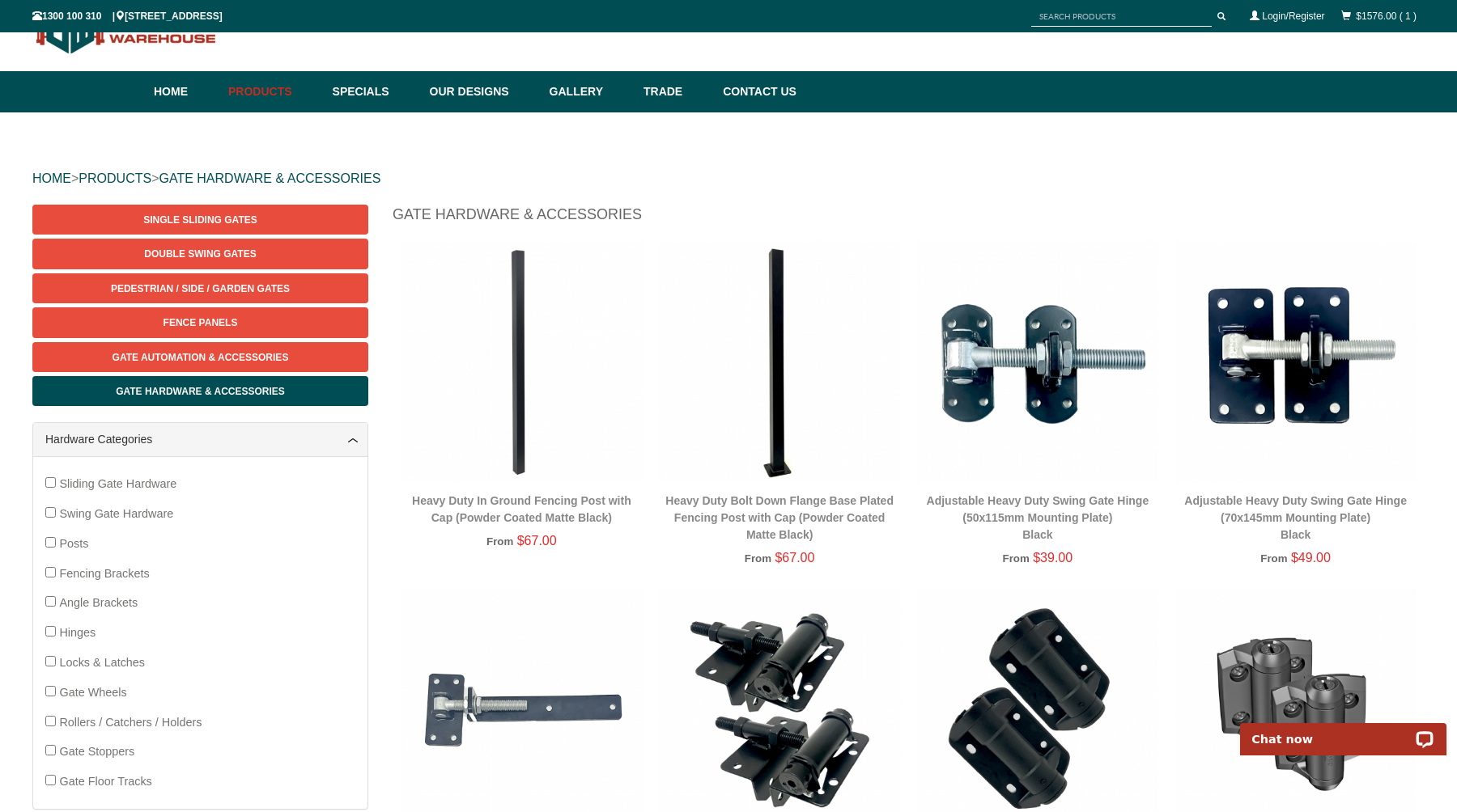
scroll to position [48, 0]
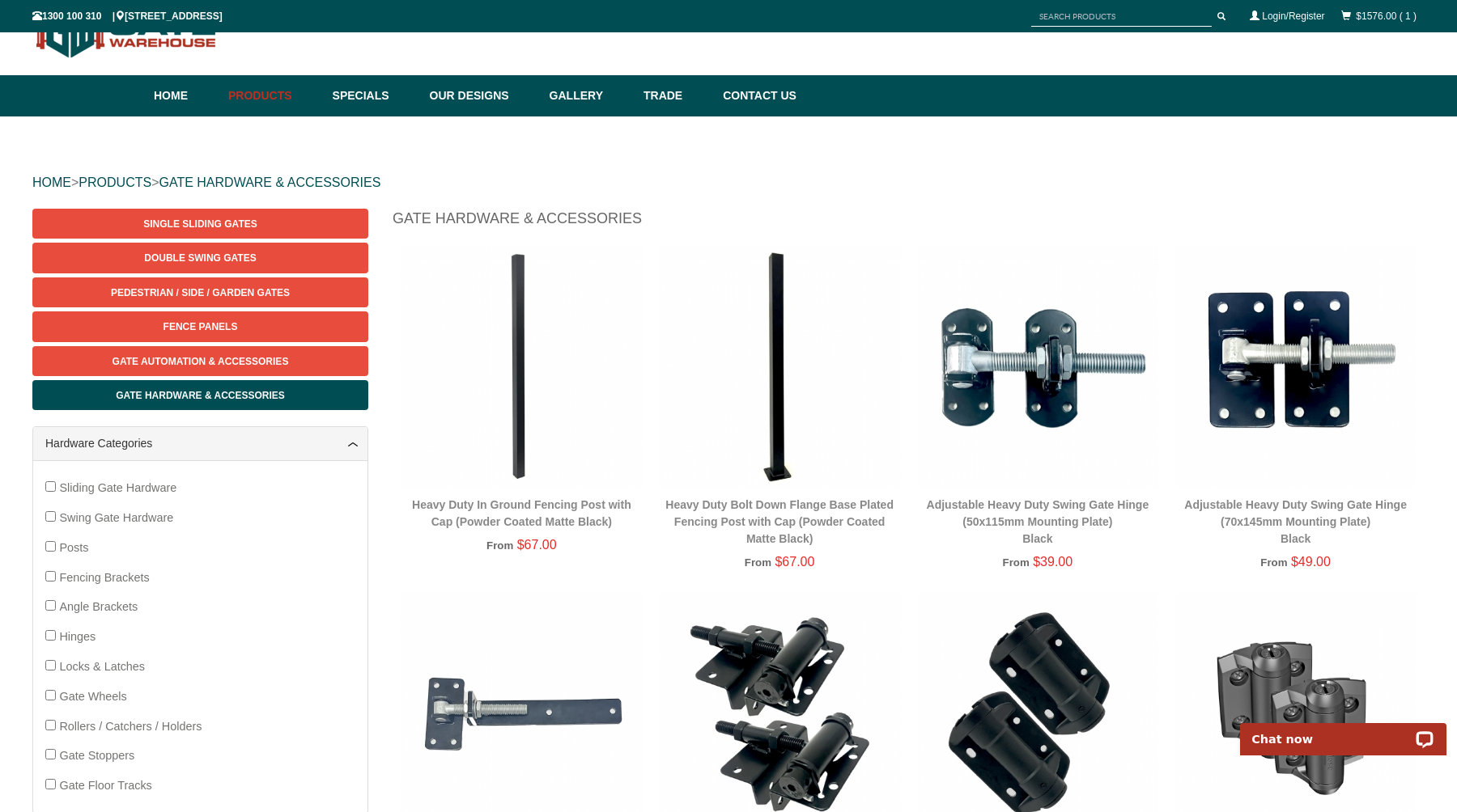
click at [516, 373] on img at bounding box center [522, 366] width 243 height 242
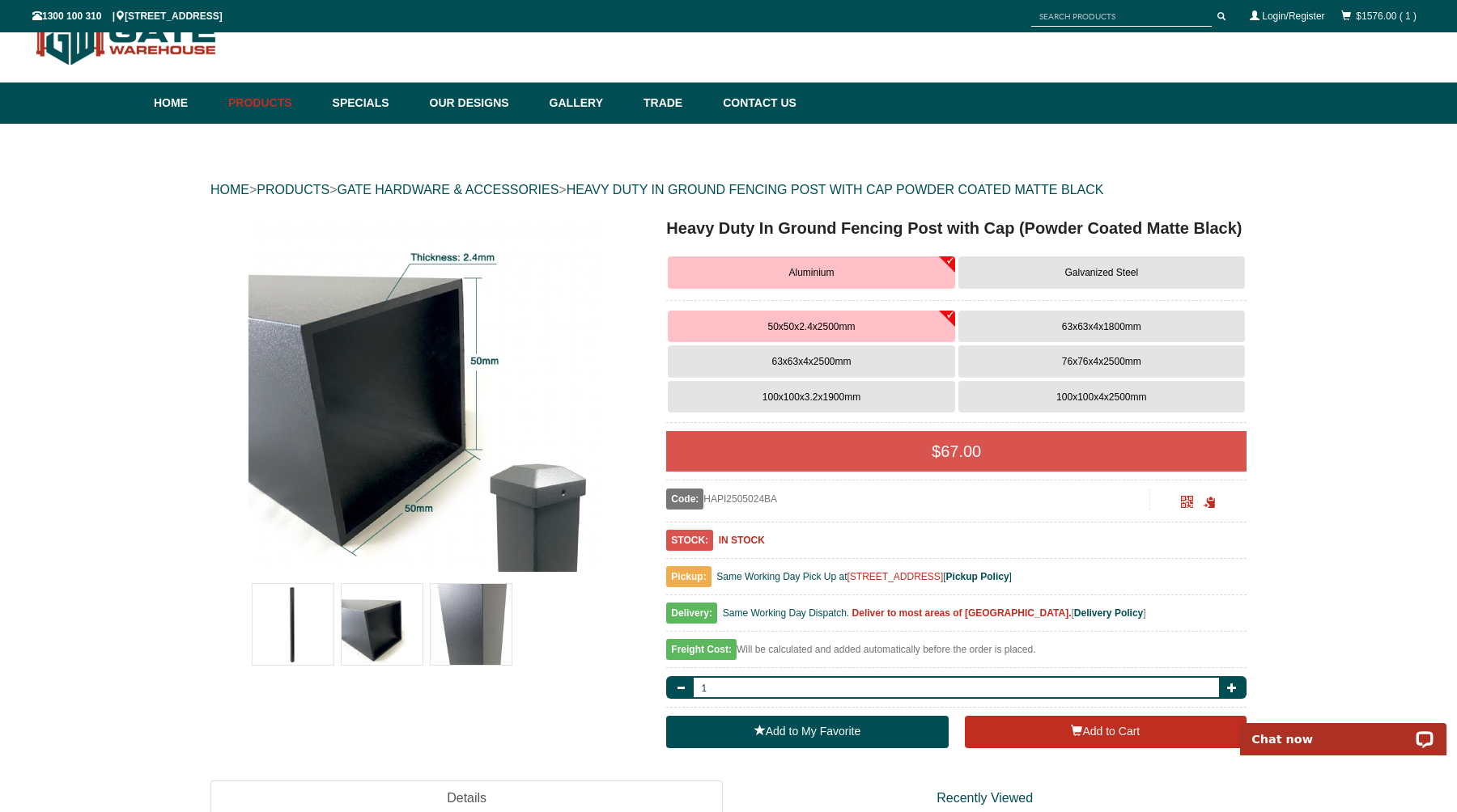
click at [866, 395] on button "100x100x3.2x1900mm" at bounding box center [812, 397] width 287 height 32
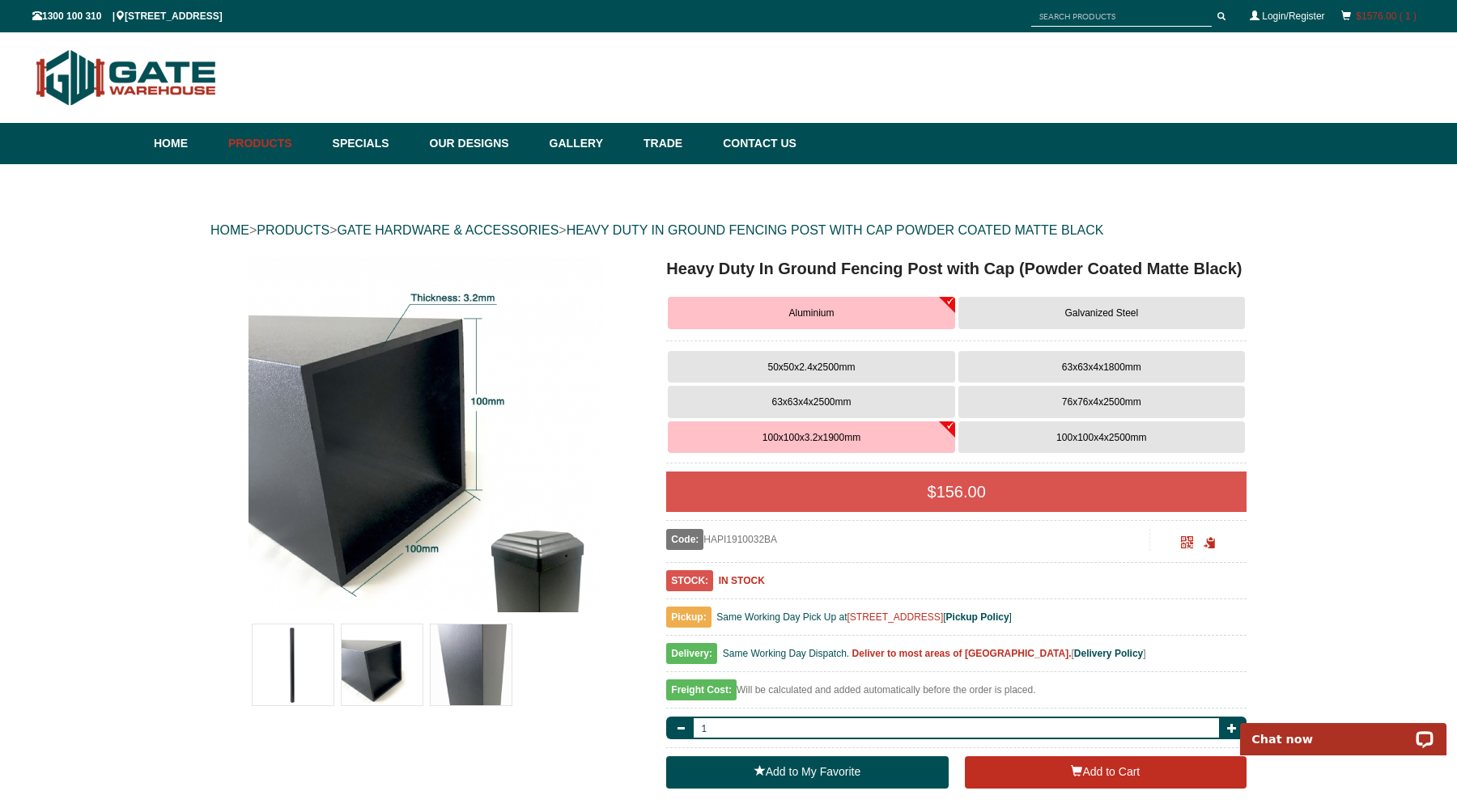
click at [1374, 19] on link "$1576.00 ( 1 )" at bounding box center [1386, 16] width 60 height 11
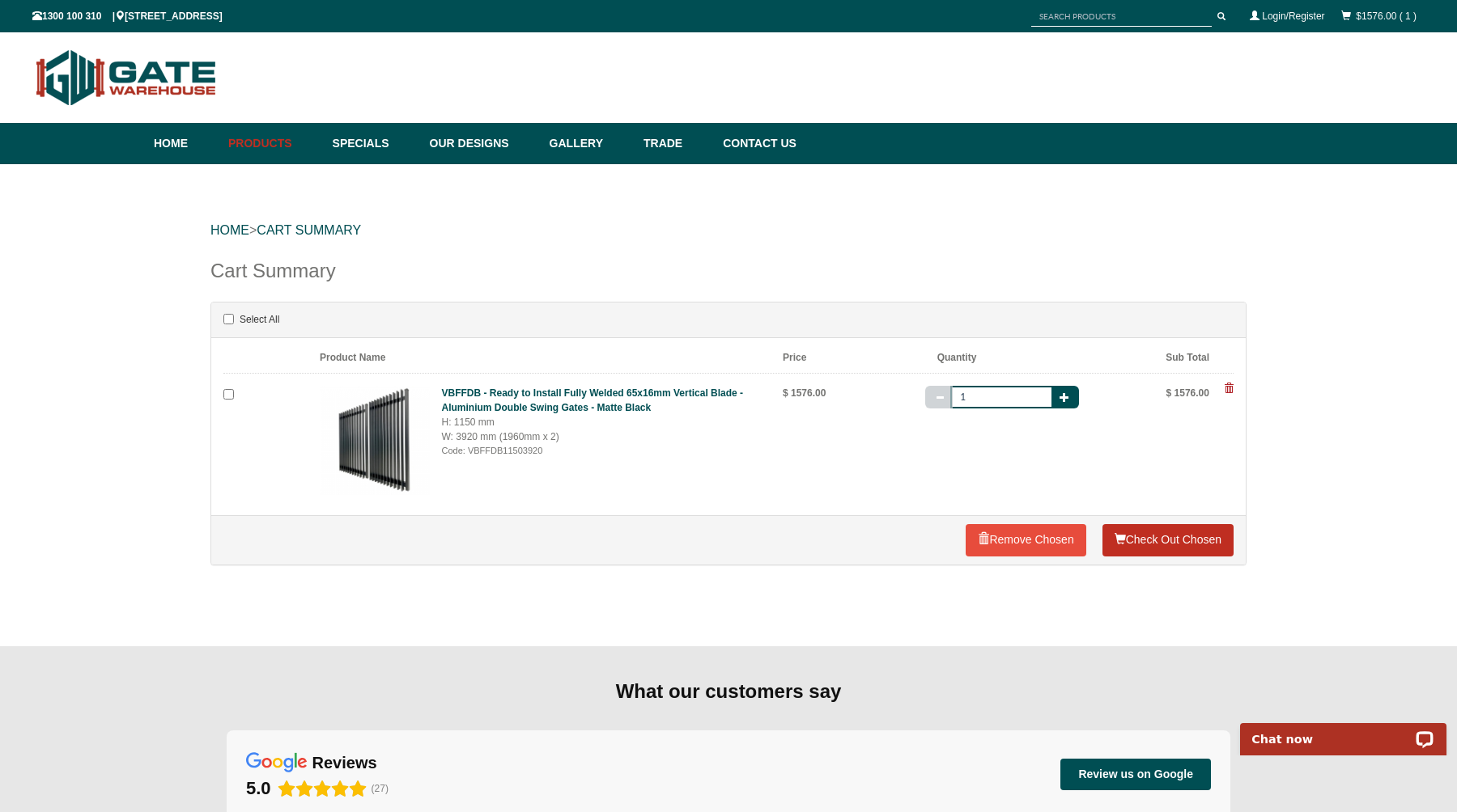
click at [1149, 542] on link "Check Out Chosen" at bounding box center [1167, 540] width 131 height 32
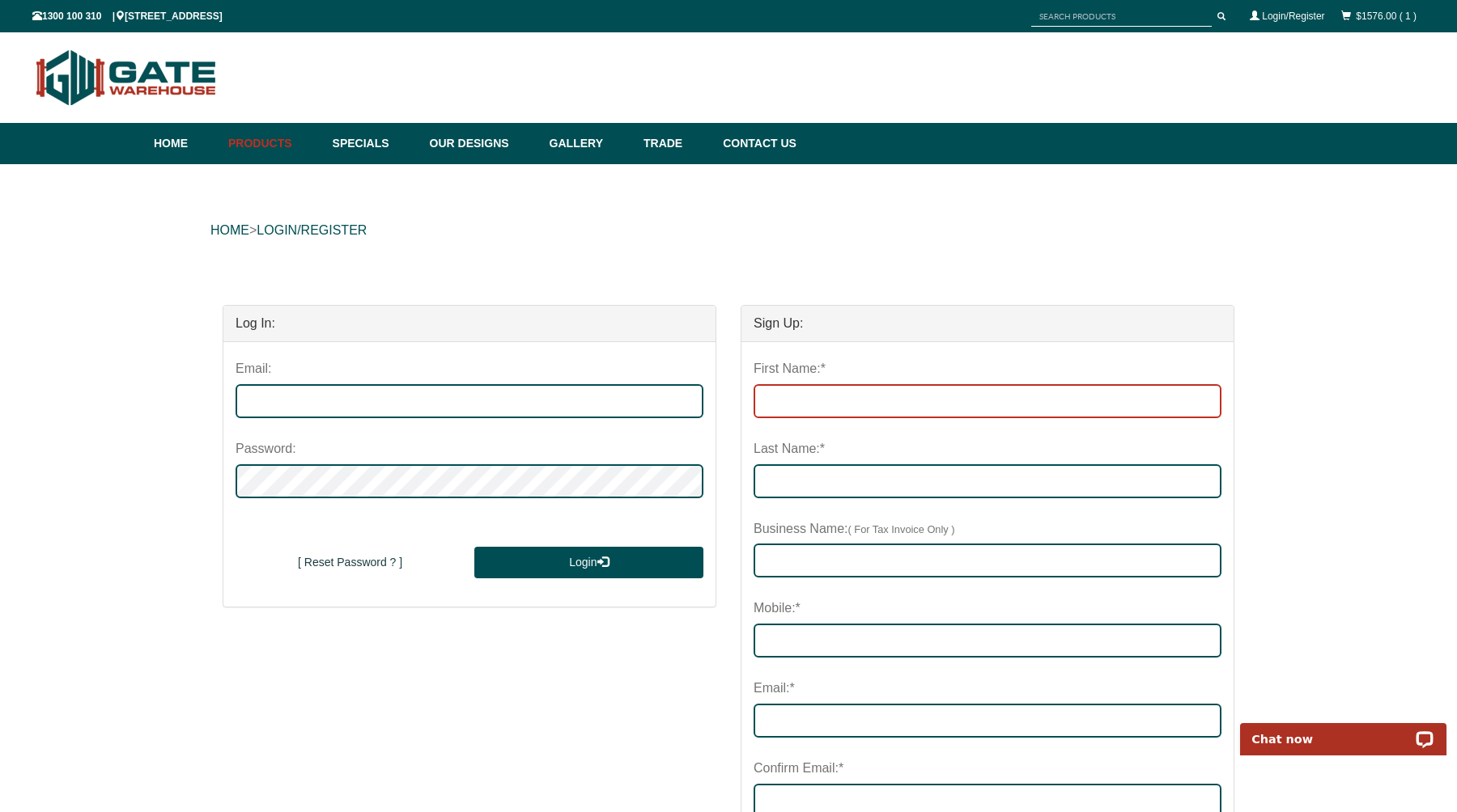
click at [840, 397] on input "First Name:*" at bounding box center [988, 401] width 468 height 34
type input "[PERSON_NAME]"
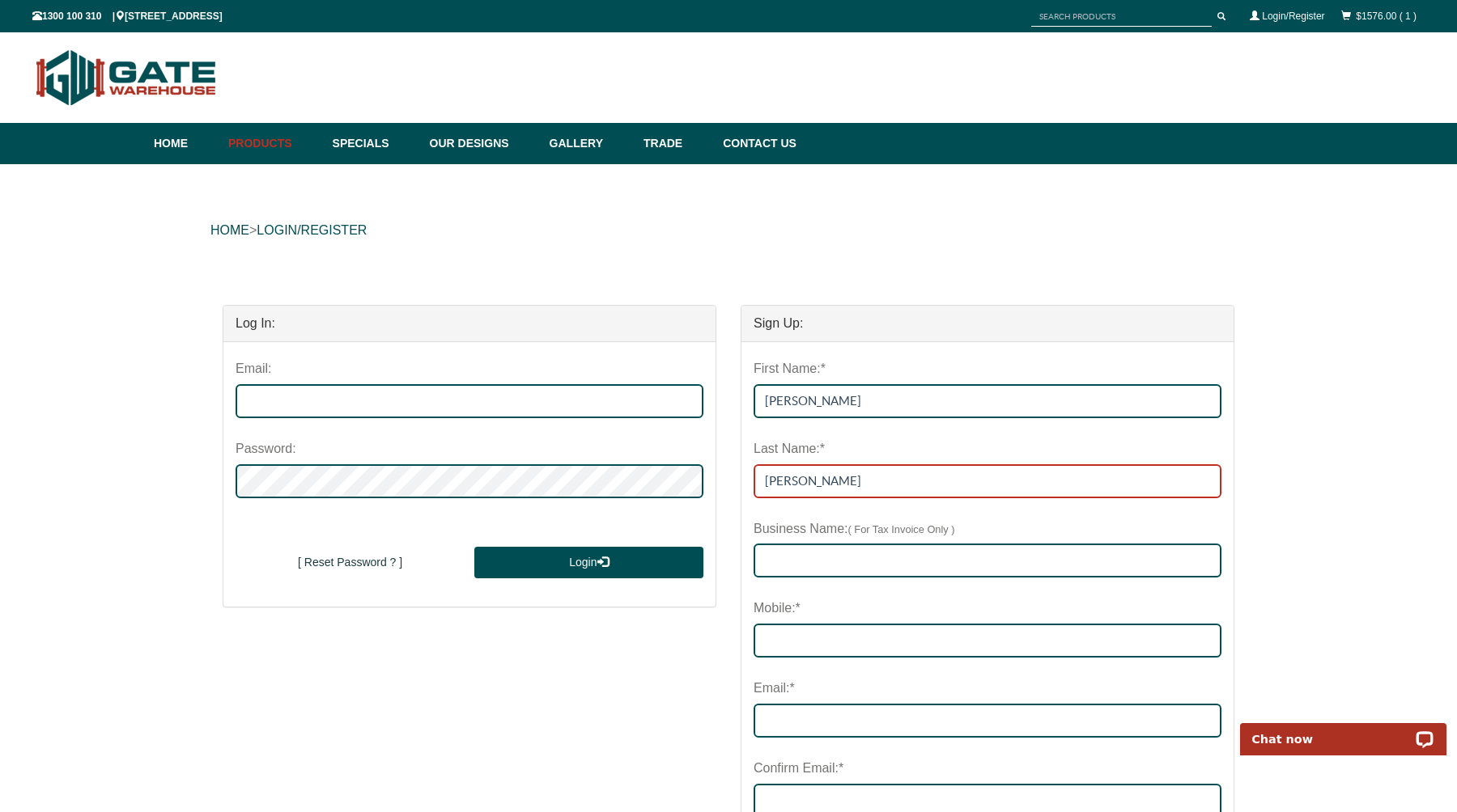
type input "0416138003"
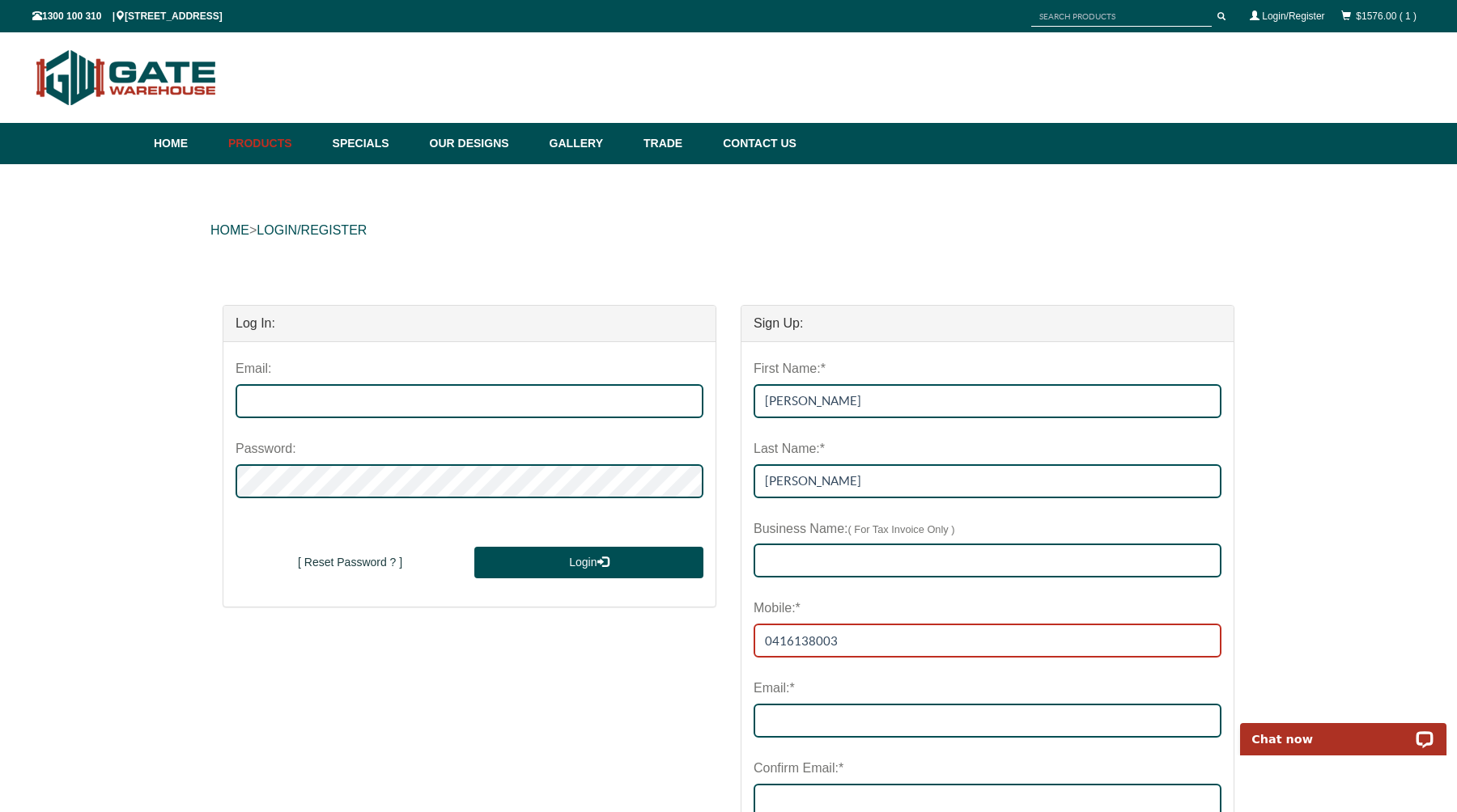
type input "[EMAIL_ADDRESS][DOMAIN_NAME]"
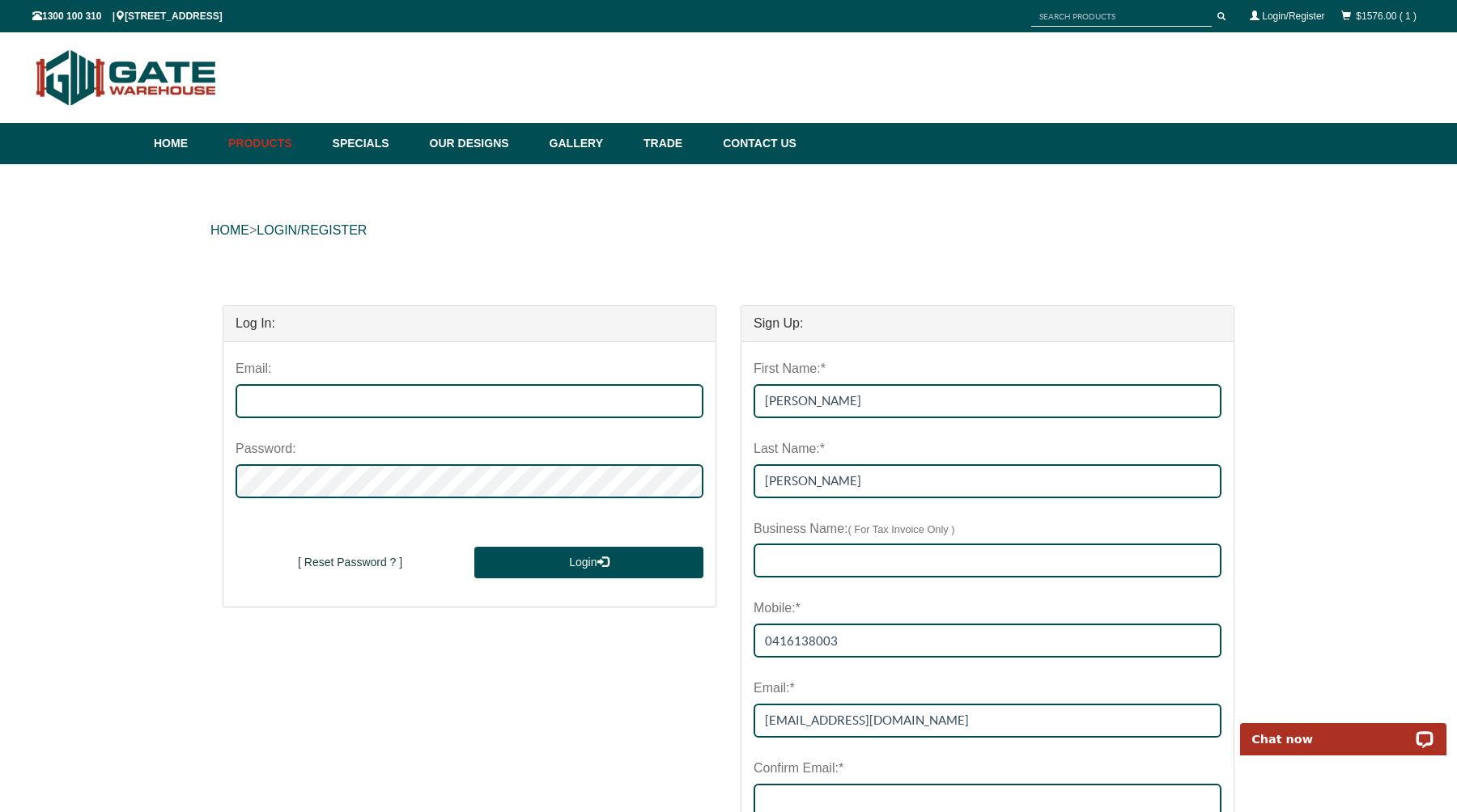
type input "[EMAIL_ADDRESS][DOMAIN_NAME]"
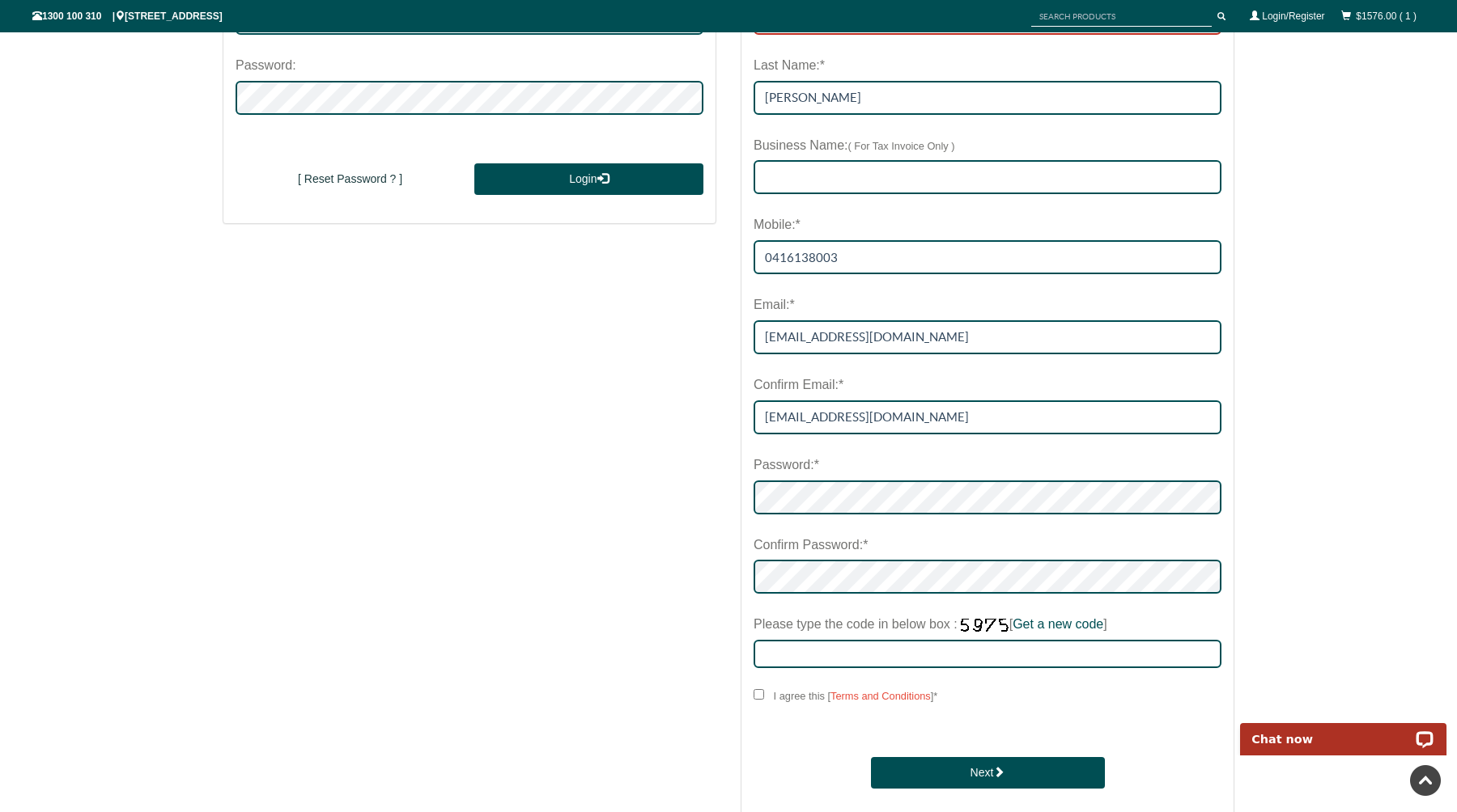
scroll to position [384, 0]
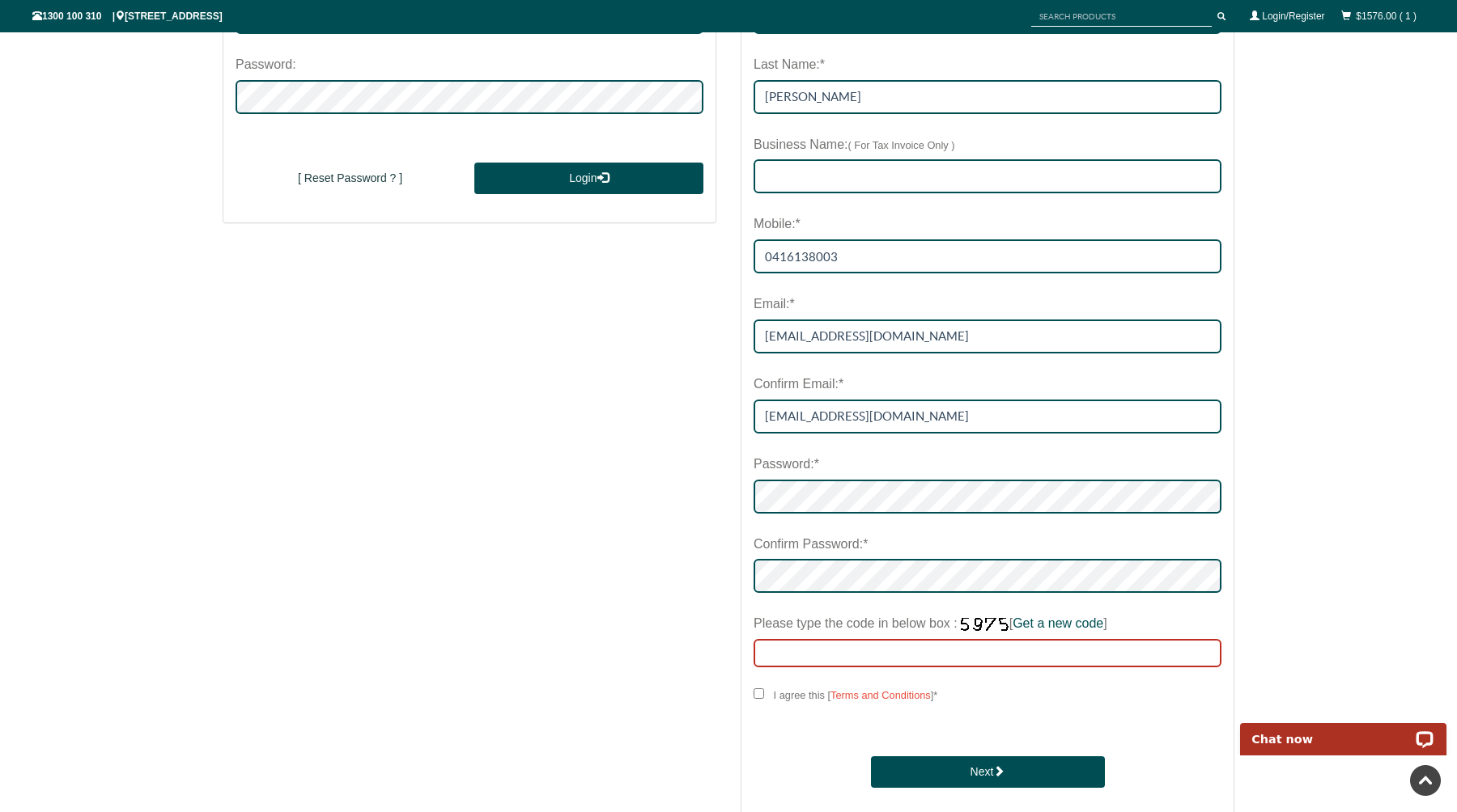
click at [854, 654] on input "Please type the code in below box : [ Get a new code ]" at bounding box center [988, 654] width 468 height 28
type input "7254"
click at [754, 691] on input "I agree this [ Terms and Conditions ] *" at bounding box center [759, 693] width 10 height 10
checkbox input "****"
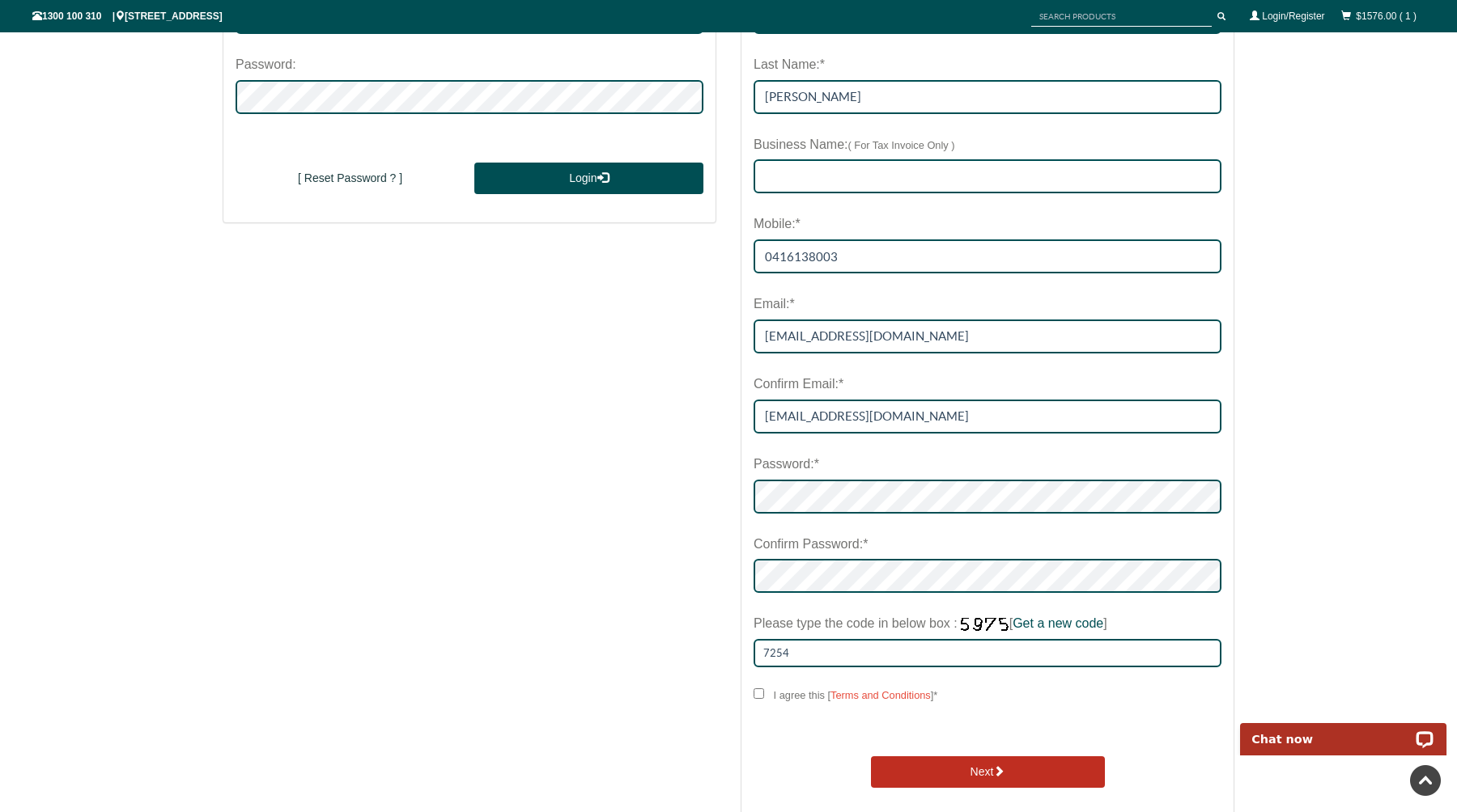
click at [924, 771] on button "Next" at bounding box center [988, 772] width 234 height 32
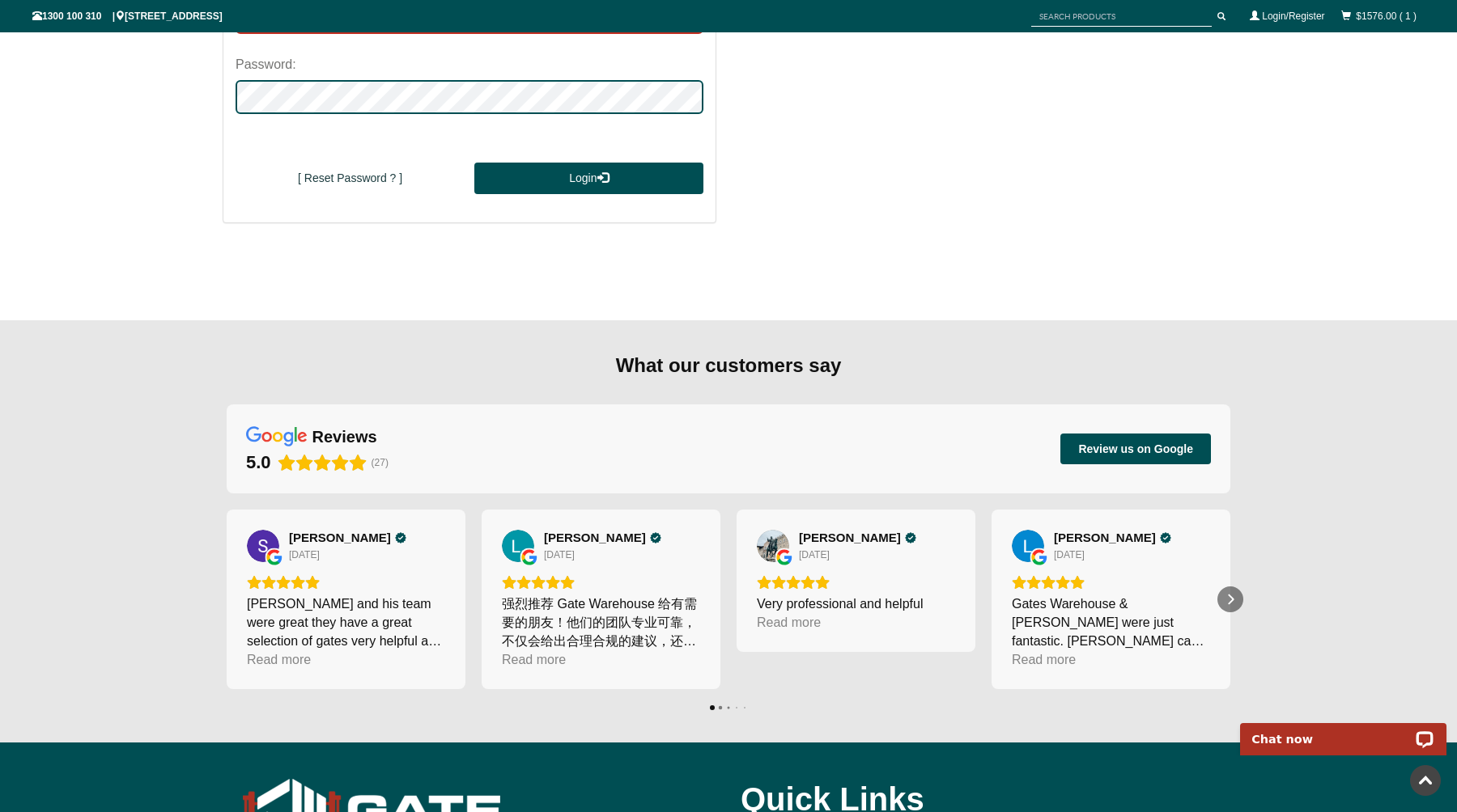
type input "[EMAIL_ADDRESS][DOMAIN_NAME]"
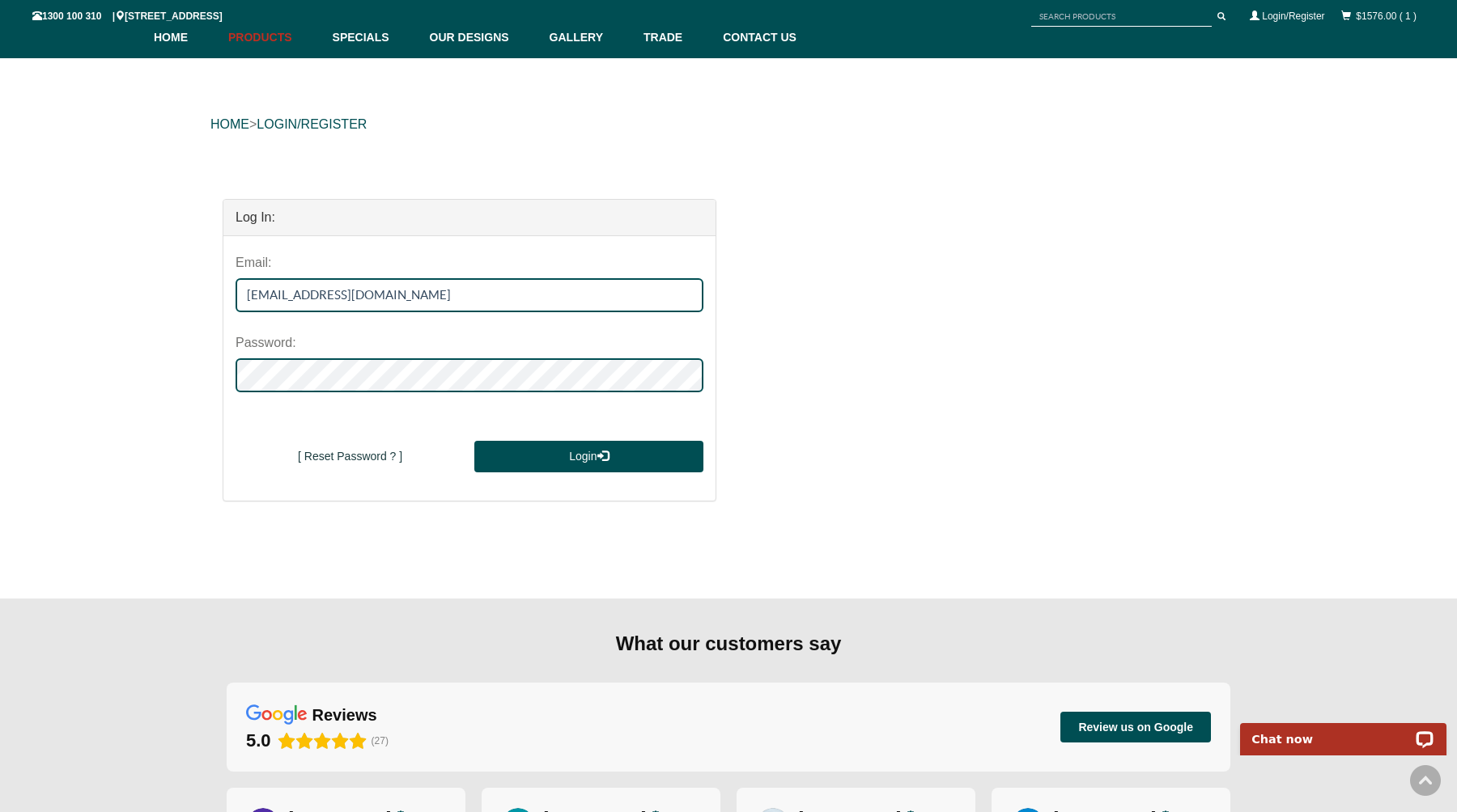
scroll to position [0, 0]
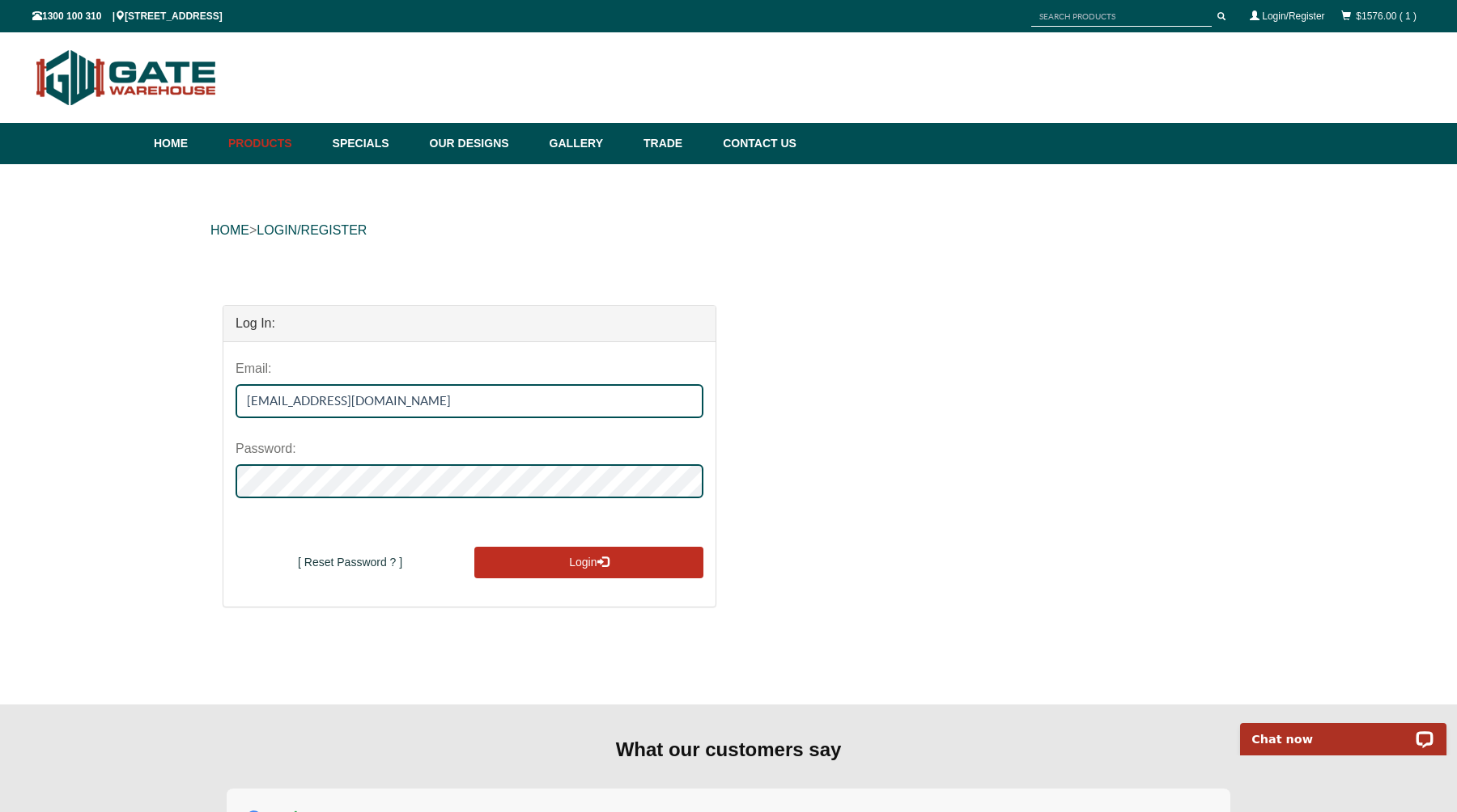
click at [584, 555] on button "Login" at bounding box center [589, 563] width 229 height 32
